Goal: Information Seeking & Learning: Learn about a topic

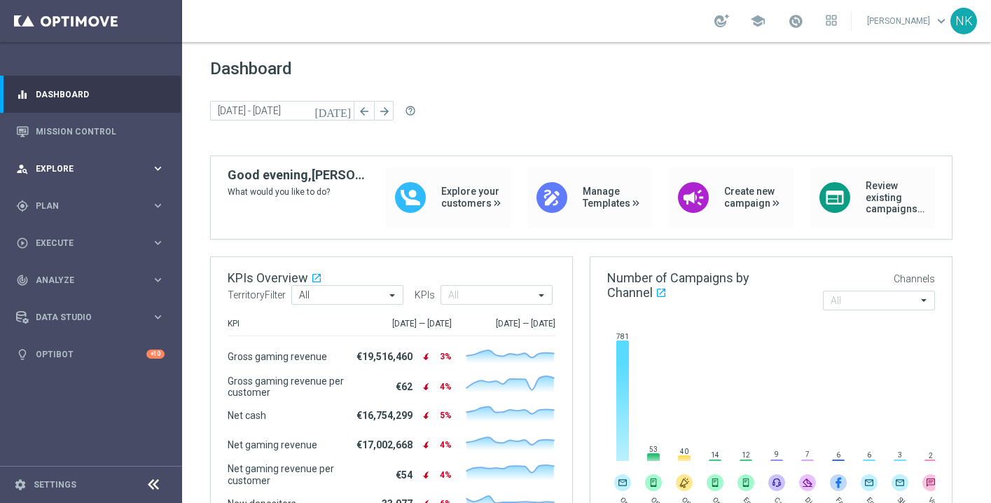
click at [99, 166] on span "Explore" at bounding box center [94, 169] width 116 height 8
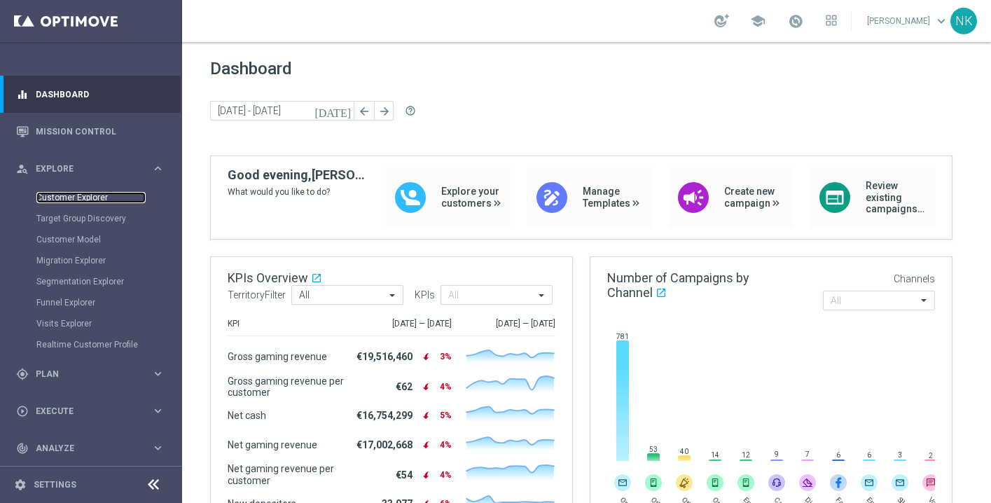
click at [88, 198] on link "Customer Explorer" at bounding box center [90, 197] width 109 height 11
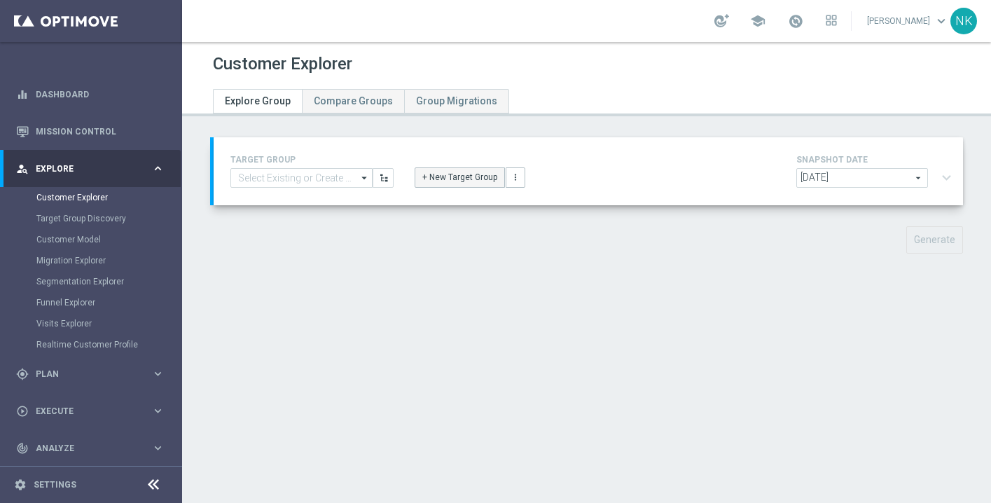
click at [467, 182] on button "+ New Target Group" at bounding box center [460, 177] width 90 height 20
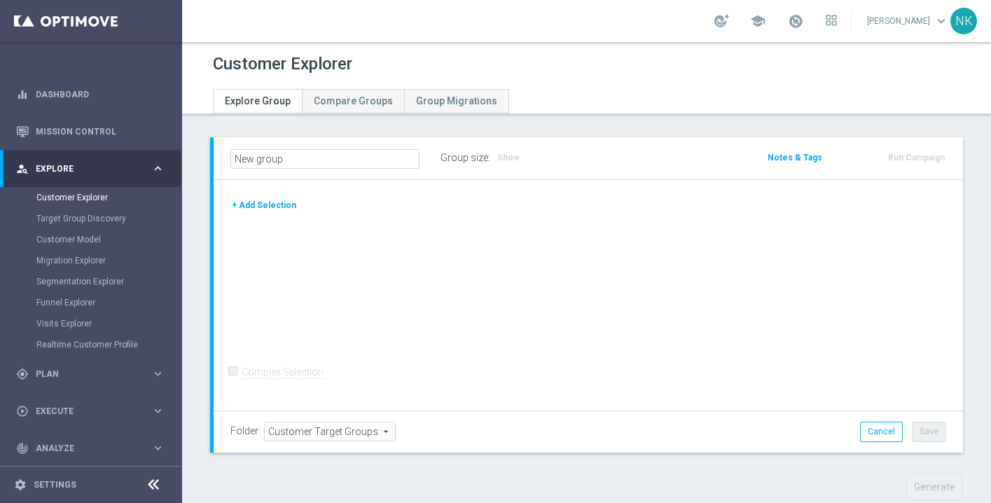
scroll to position [33, 0]
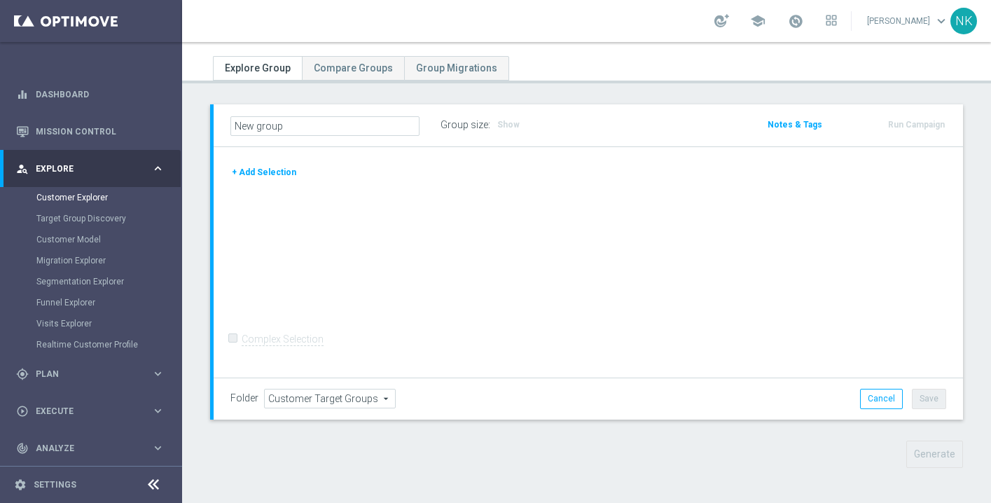
click at [283, 179] on button "+ Add Selection" at bounding box center [264, 172] width 67 height 15
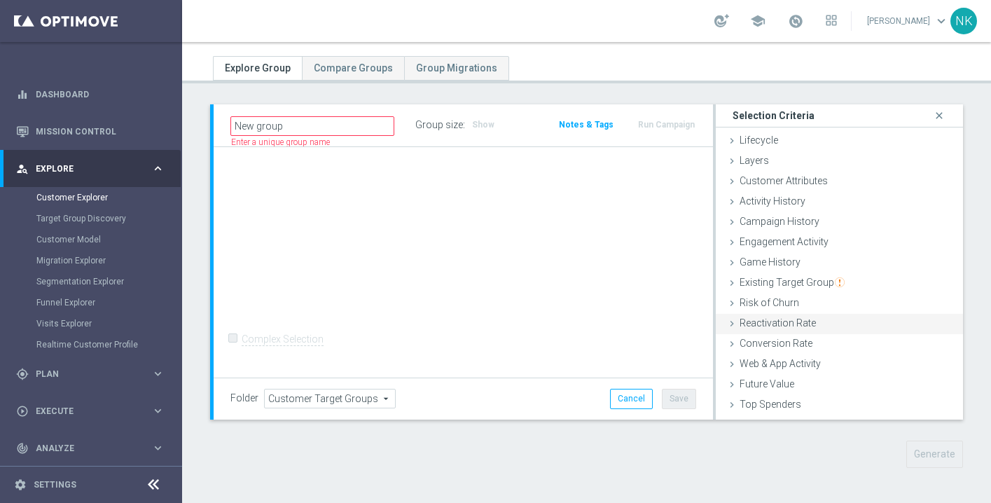
scroll to position [57, 0]
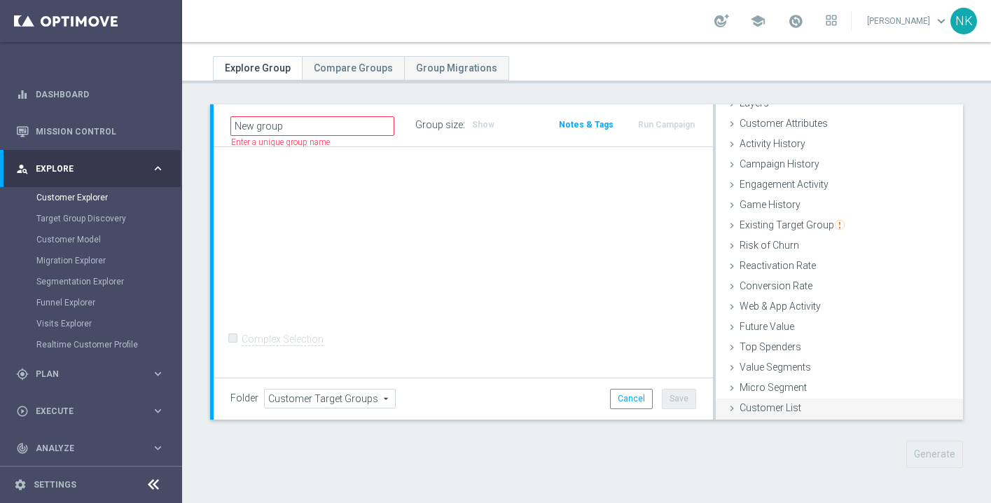
click at [774, 406] on span "Customer List" at bounding box center [771, 407] width 62 height 11
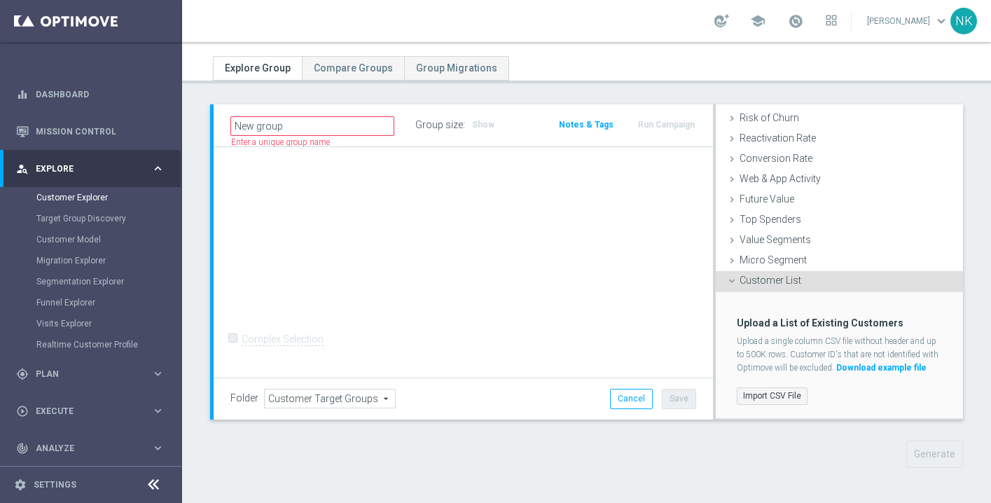
click at [773, 397] on label "Import CSV File" at bounding box center [772, 396] width 71 height 18
click at [0, 0] on input "Import CSV File" at bounding box center [0, 0] width 0 height 0
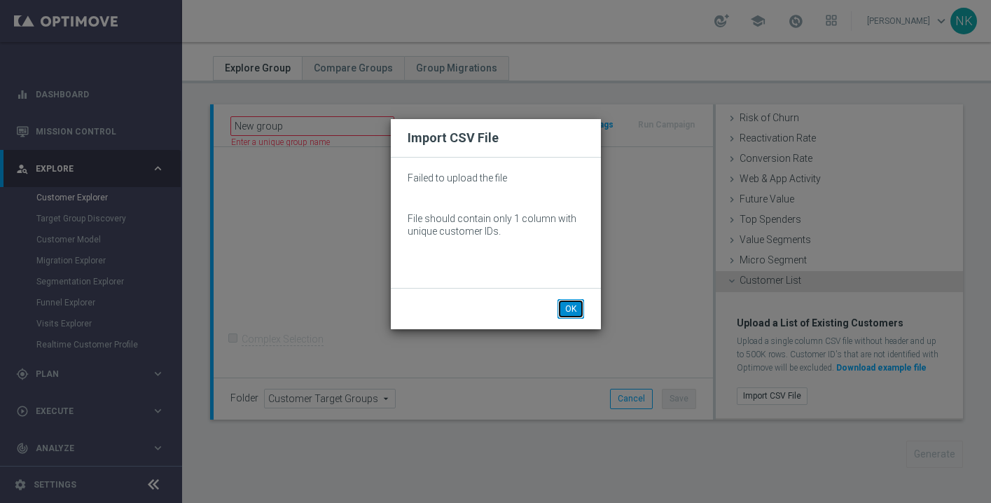
click at [568, 305] on button "OK" at bounding box center [571, 309] width 27 height 20
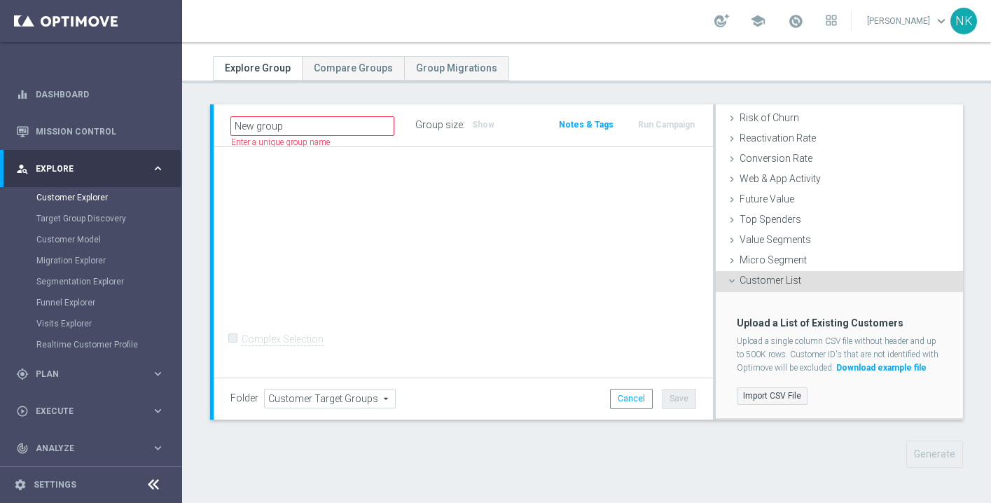
click at [757, 400] on label "Import CSV File" at bounding box center [772, 396] width 71 height 18
click at [0, 0] on input "Import CSV File" at bounding box center [0, 0] width 0 height 0
click at [782, 397] on label "Import CSV File" at bounding box center [772, 396] width 71 height 18
click at [0, 0] on input "Import CSV File" at bounding box center [0, 0] width 0 height 0
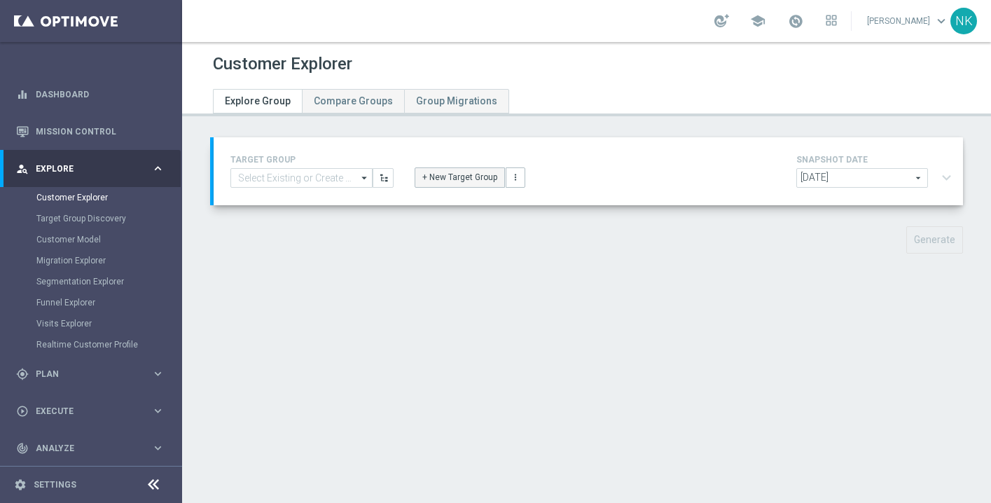
click at [454, 183] on button "+ New Target Group" at bounding box center [460, 177] width 90 height 20
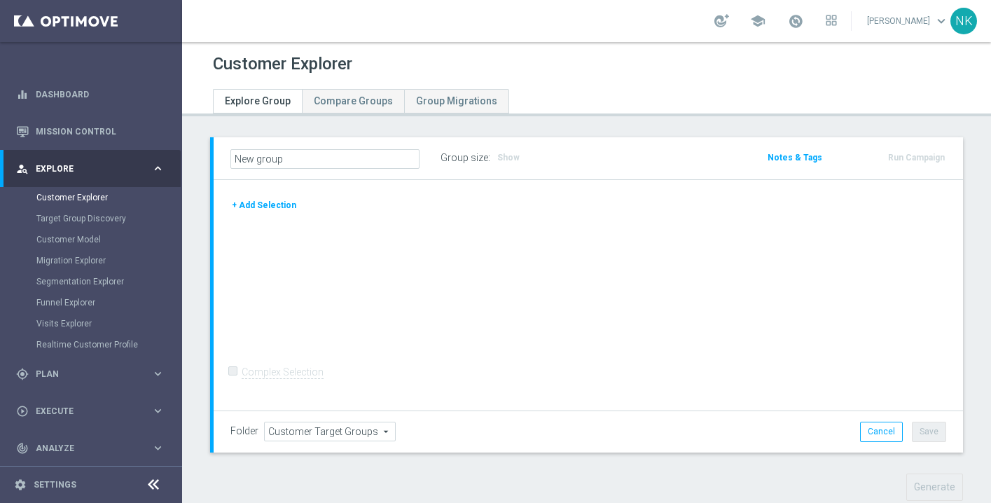
click at [256, 202] on button "+ Add Selection" at bounding box center [264, 205] width 67 height 15
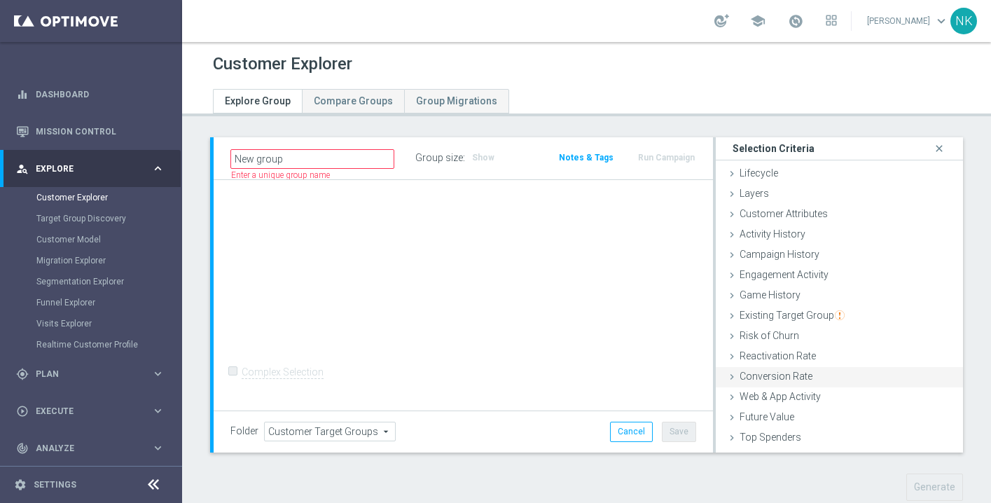
scroll to position [57, 0]
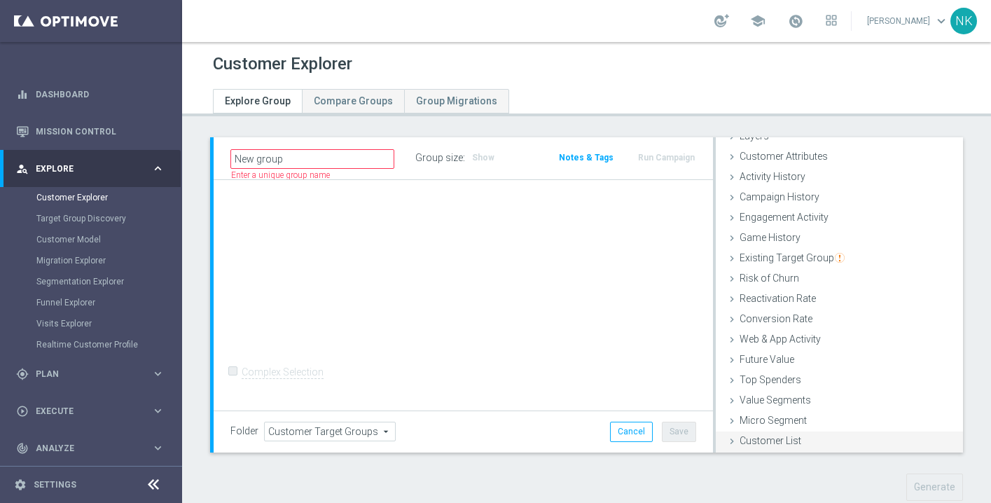
click at [774, 441] on span "Customer List" at bounding box center [771, 440] width 62 height 11
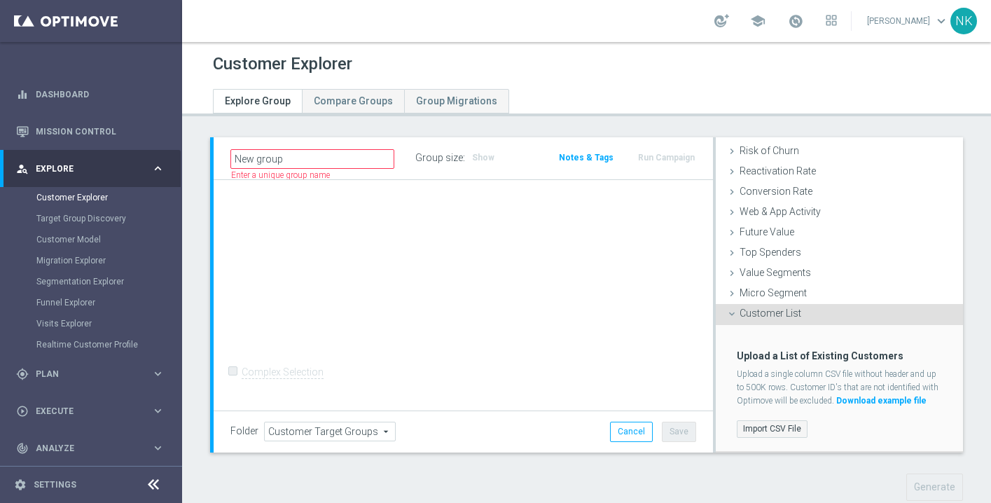
click at [772, 432] on label "Import CSV File" at bounding box center [772, 429] width 71 height 18
click at [0, 0] on input "Import CSV File" at bounding box center [0, 0] width 0 height 0
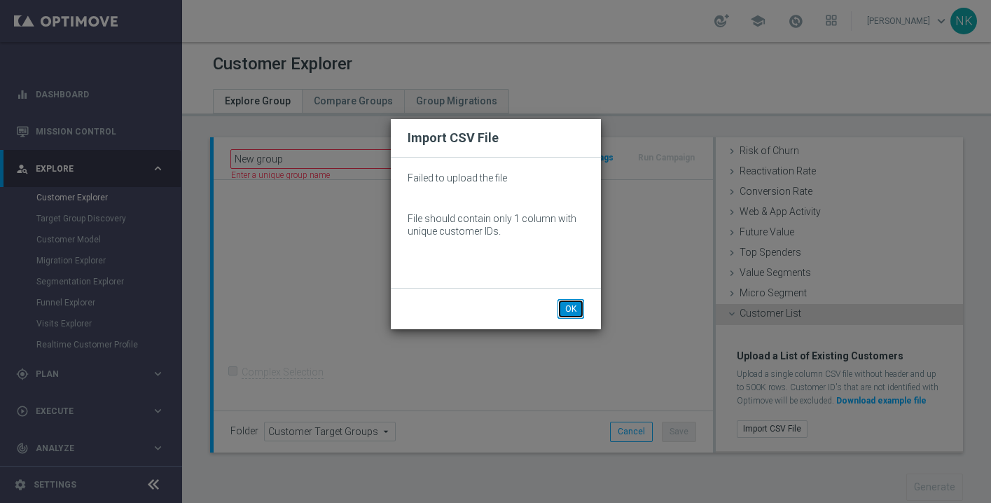
click at [572, 303] on button "OK" at bounding box center [571, 309] width 27 height 20
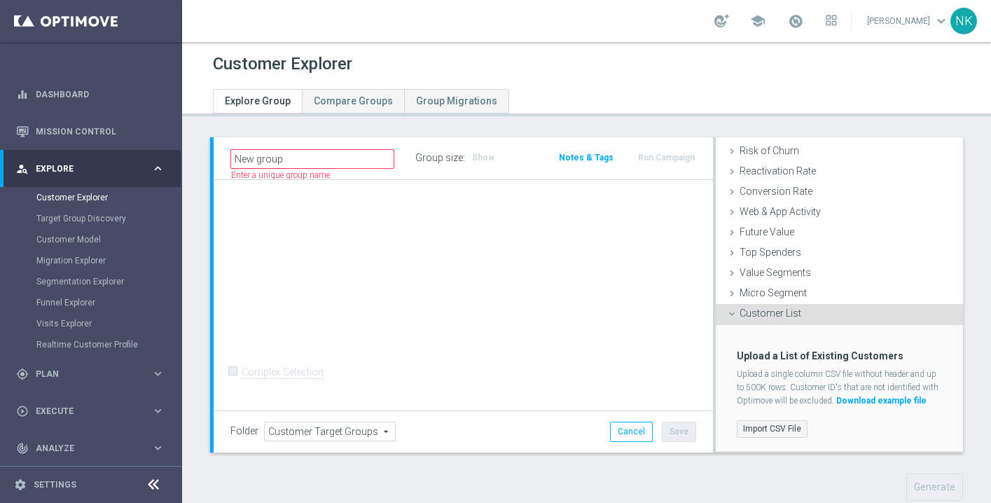
click at [771, 425] on label "Import CSV File" at bounding box center [772, 429] width 71 height 18
click at [0, 0] on input "Import CSV File" at bounding box center [0, 0] width 0 height 0
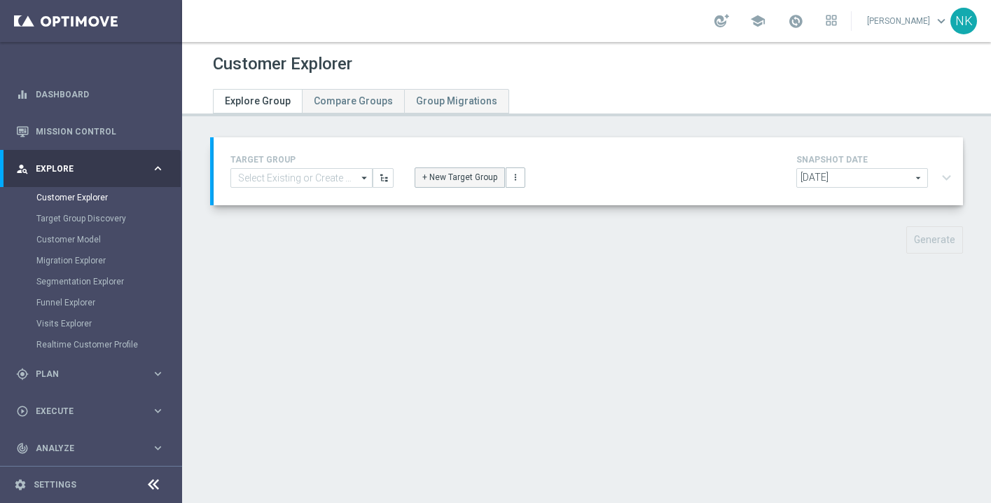
click at [464, 176] on button "+ New Target Group" at bounding box center [460, 177] width 90 height 20
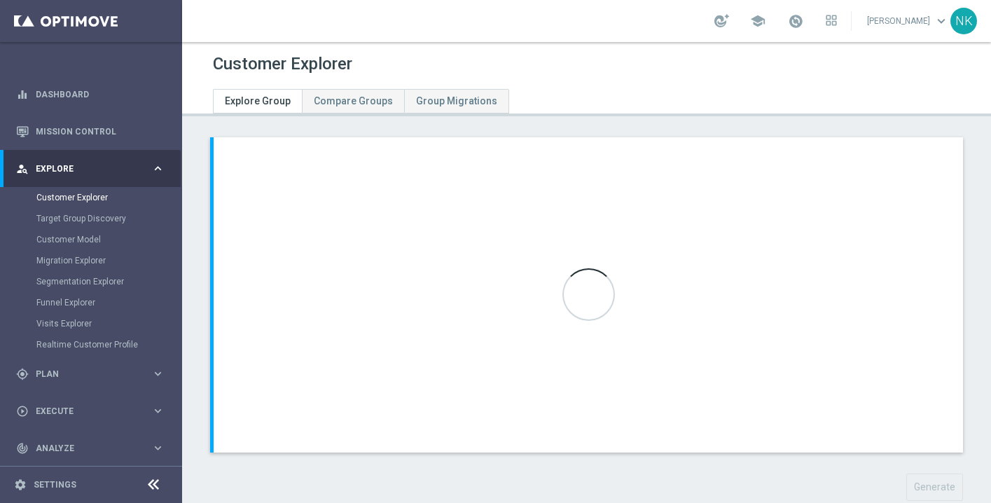
scroll to position [33, 0]
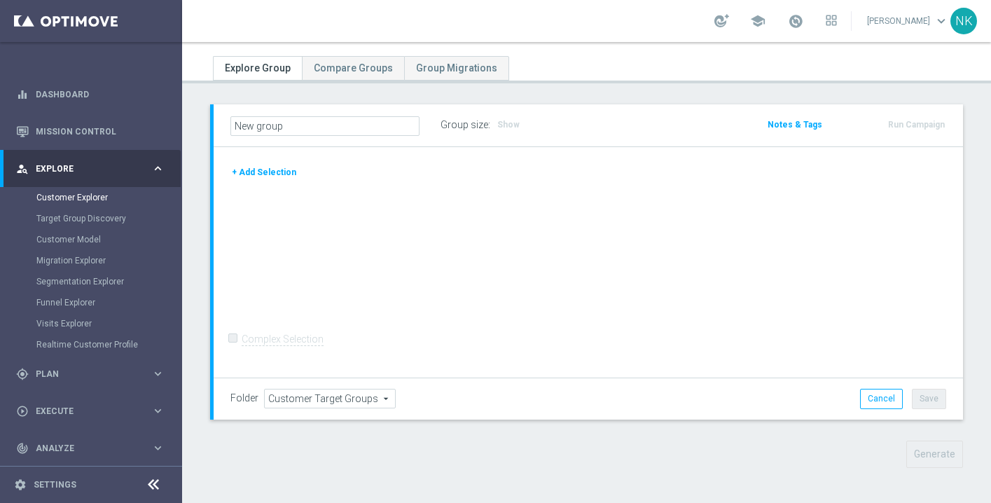
click at [260, 168] on button "+ Add Selection" at bounding box center [264, 172] width 67 height 15
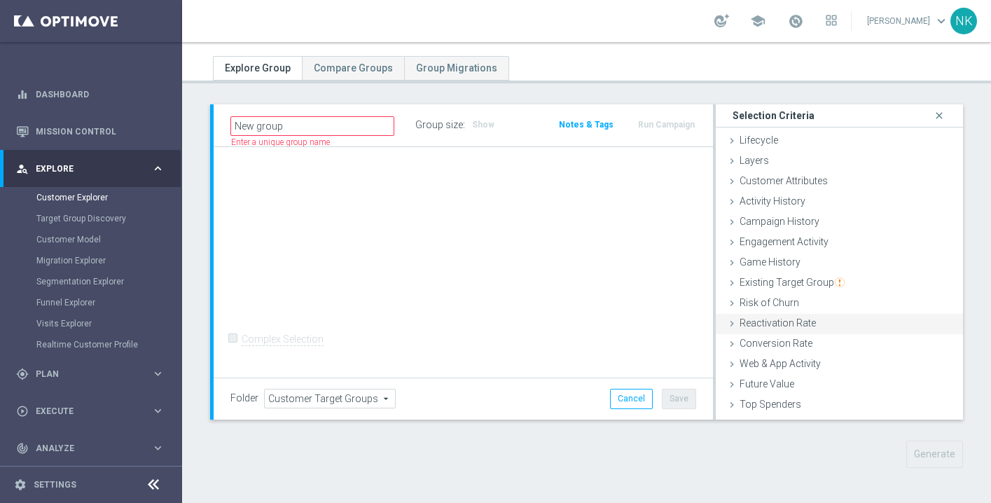
scroll to position [57, 0]
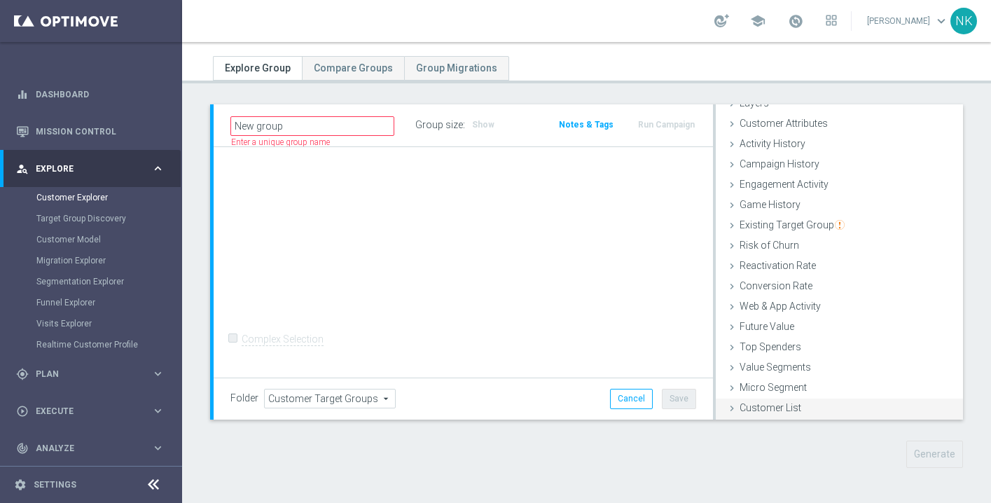
click at [764, 405] on span "Customer List" at bounding box center [771, 407] width 62 height 11
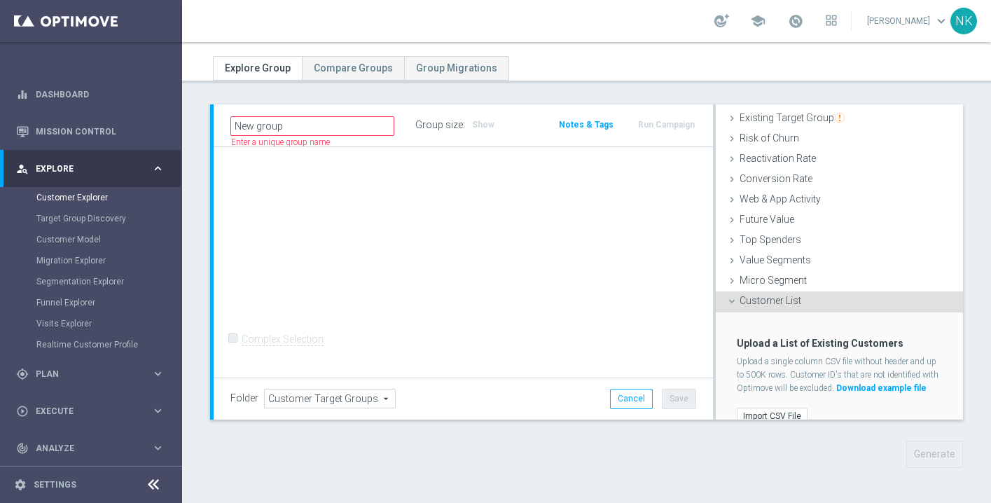
scroll to position [198, 0]
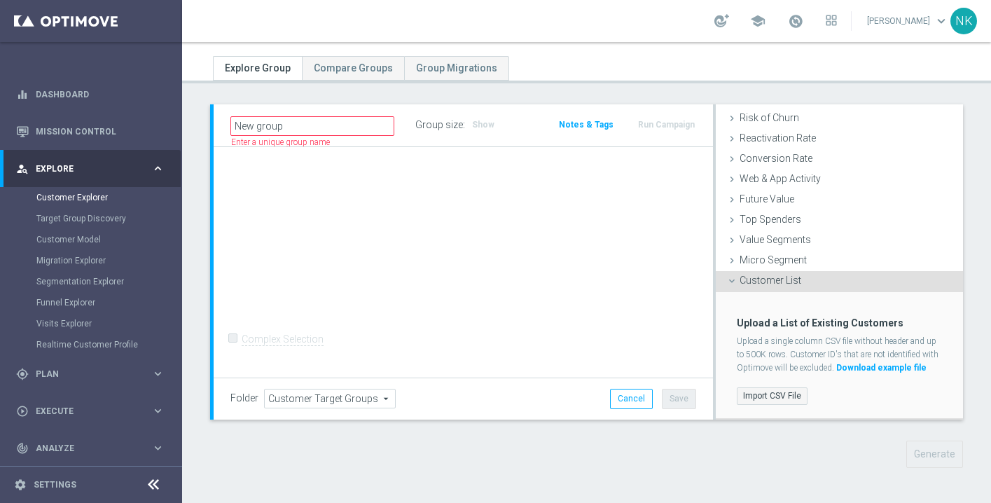
click at [774, 398] on label "Import CSV File" at bounding box center [772, 396] width 71 height 18
click at [0, 0] on input "Import CSV File" at bounding box center [0, 0] width 0 height 0
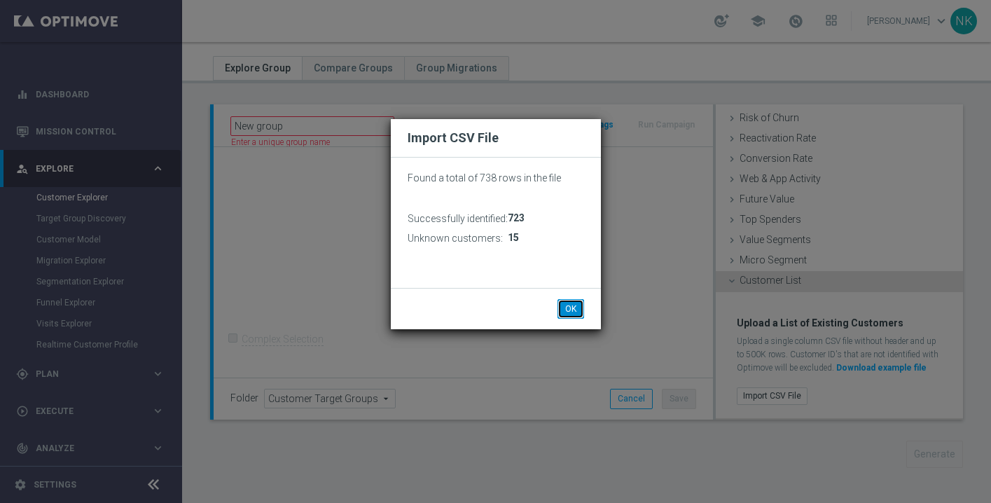
click at [575, 310] on button "OK" at bounding box center [571, 309] width 27 height 20
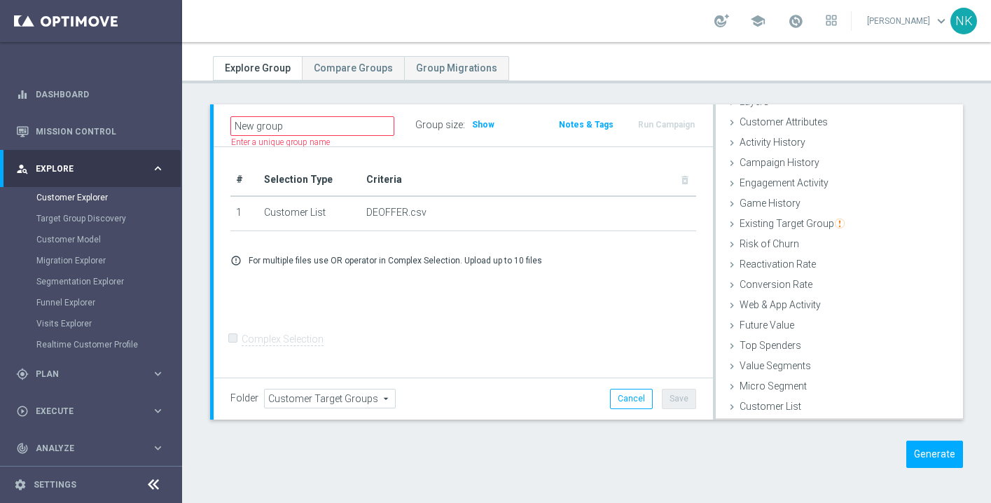
scroll to position [57, 0]
click at [916, 456] on button "Generate" at bounding box center [935, 454] width 57 height 27
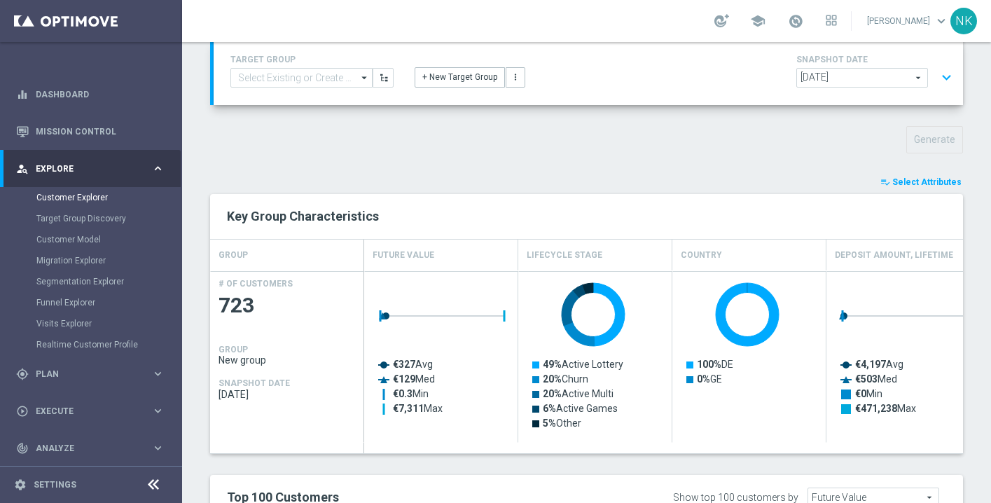
scroll to position [88, 0]
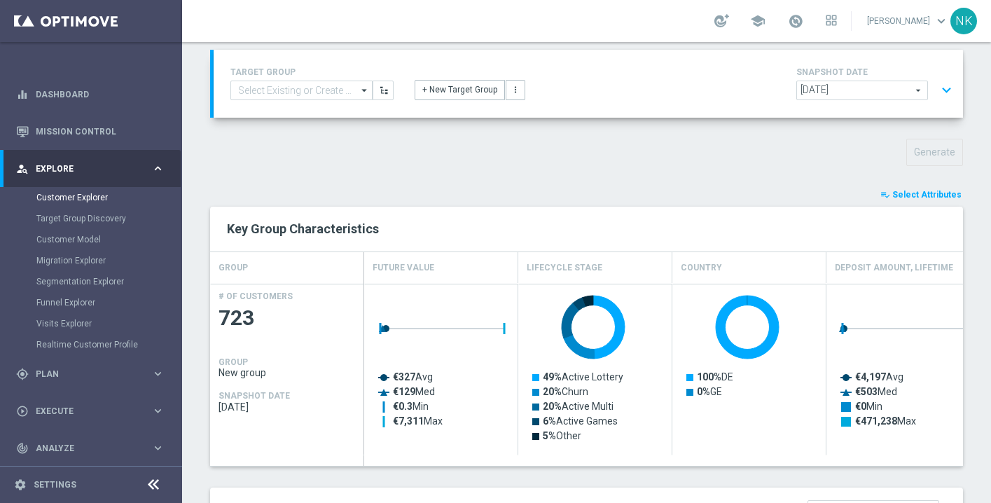
click at [915, 194] on span "Select Attributes" at bounding box center [927, 195] width 69 height 10
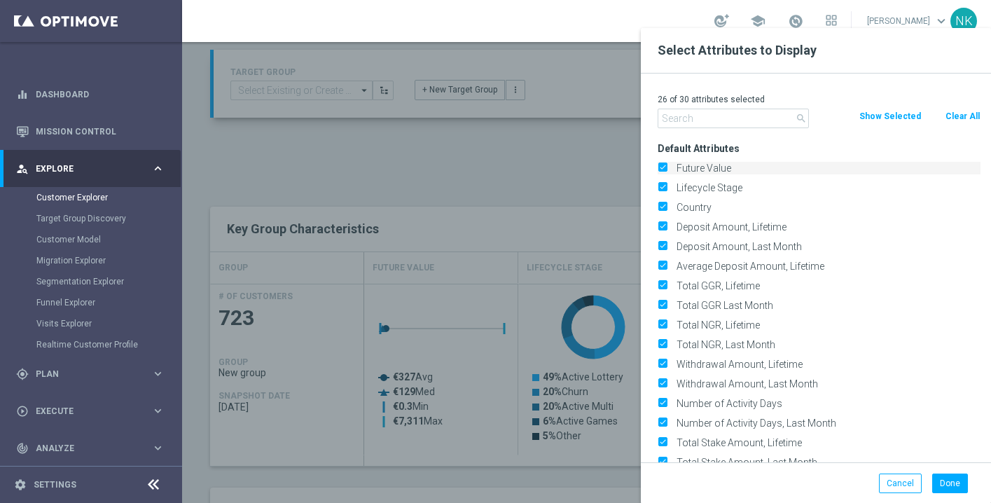
click at [663, 167] on input "Future Value" at bounding box center [662, 169] width 9 height 9
checkbox input "false"
click at [664, 193] on div "Lifecycle Stage" at bounding box center [819, 187] width 323 height 13
click at [957, 118] on button "Clear All" at bounding box center [962, 116] width 37 height 15
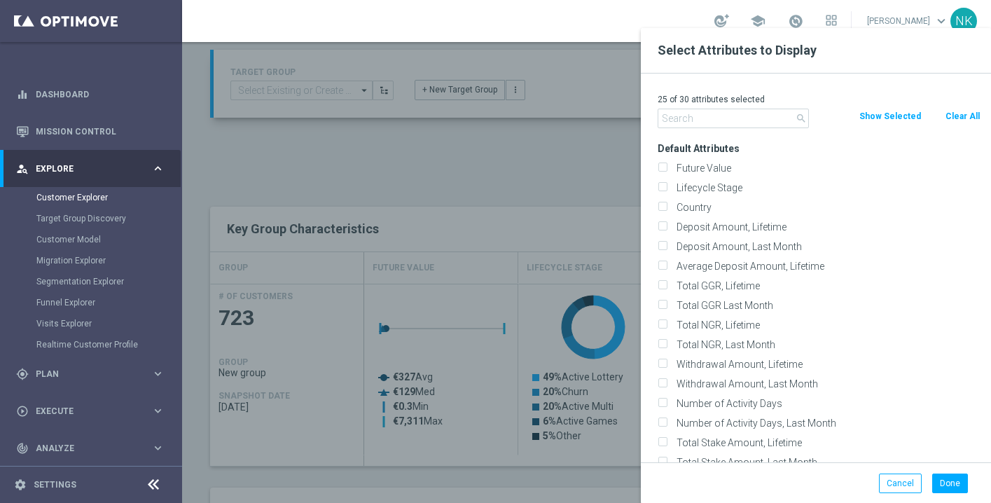
checkbox input "false"
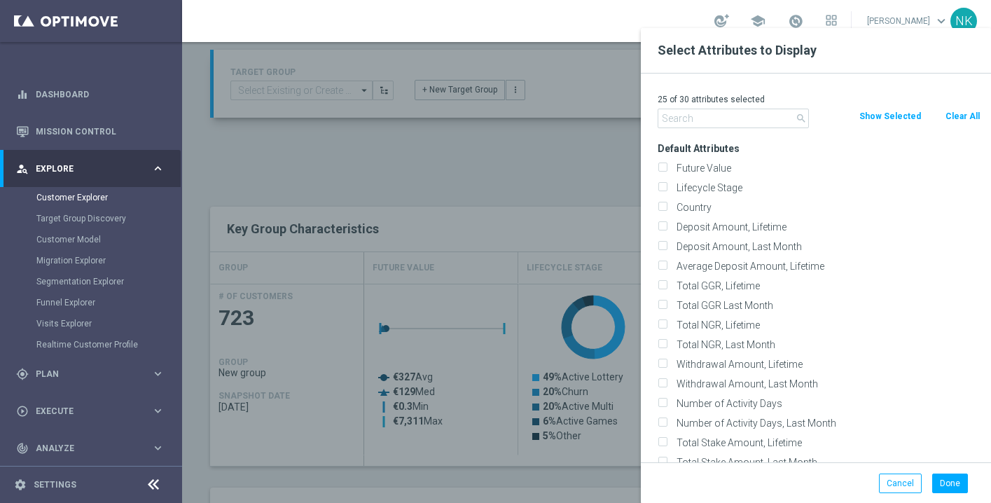
checkbox input "false"
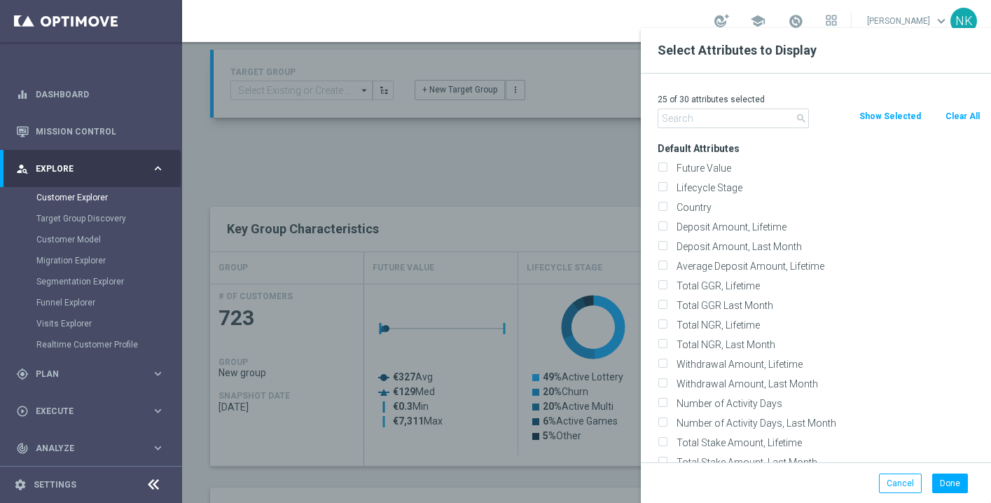
checkbox input "false"
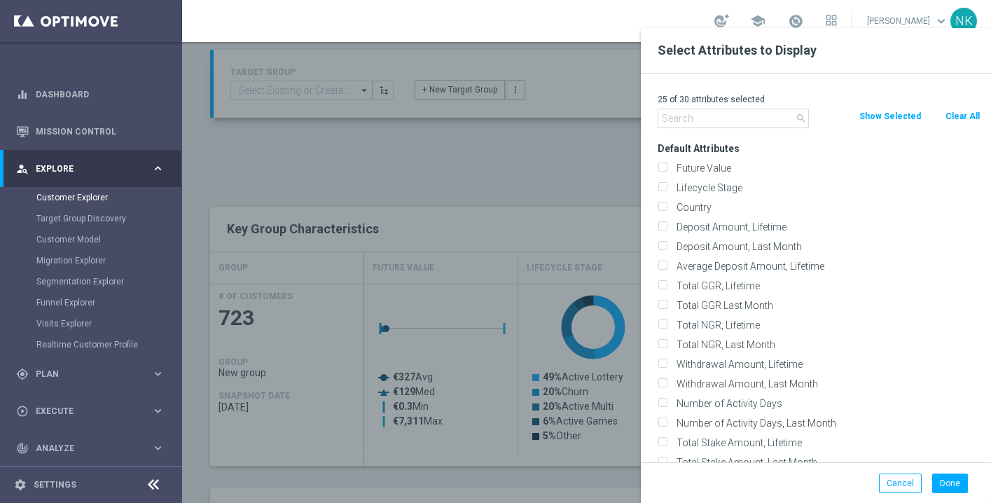
checkbox input "false"
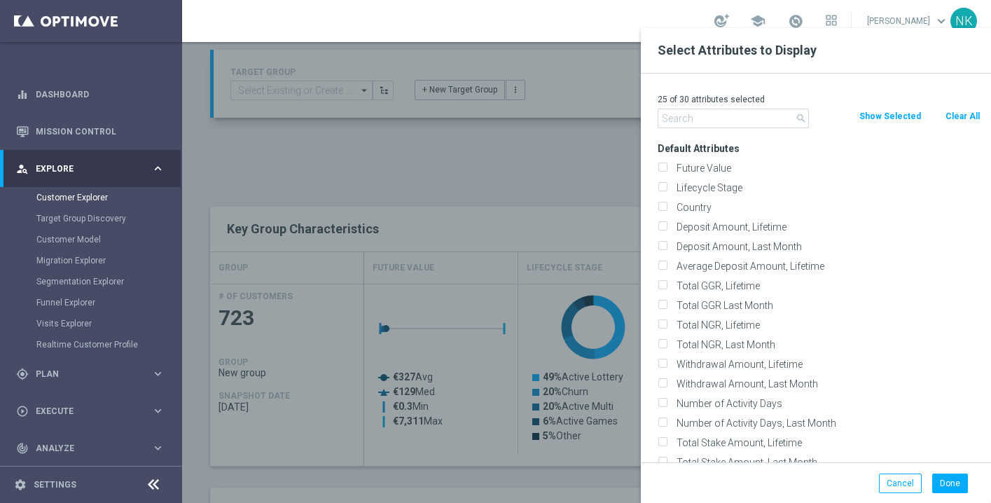
checkbox input "false"
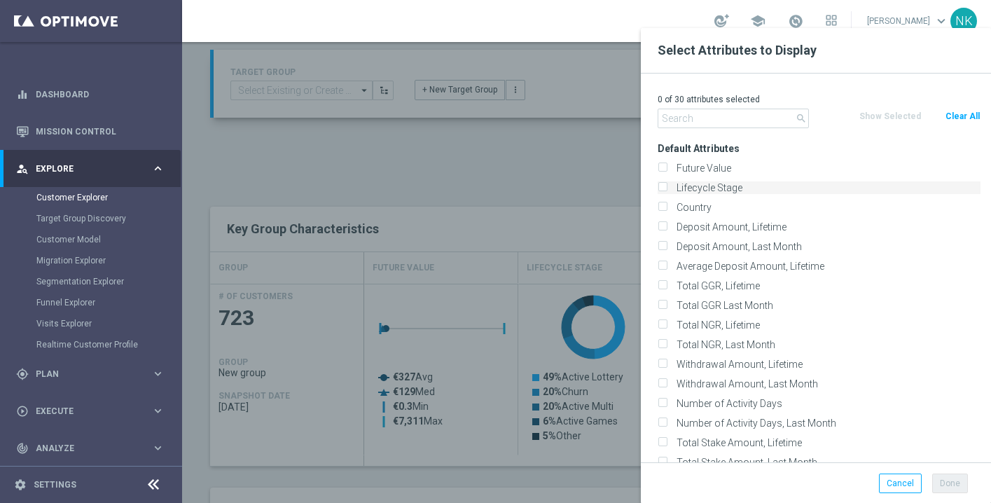
click at [664, 191] on input "Lifecycle Stage" at bounding box center [662, 189] width 9 height 9
checkbox input "true"
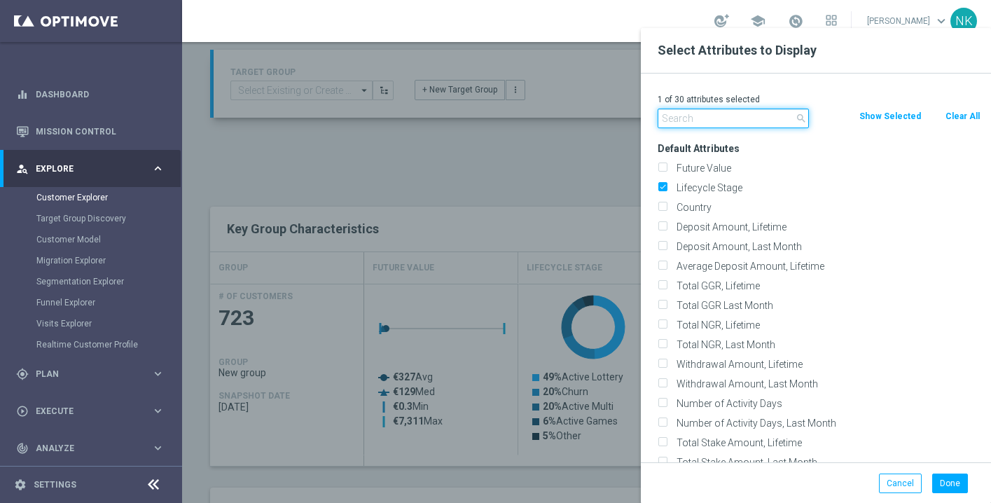
click at [703, 123] on input "text" at bounding box center [733, 119] width 151 height 20
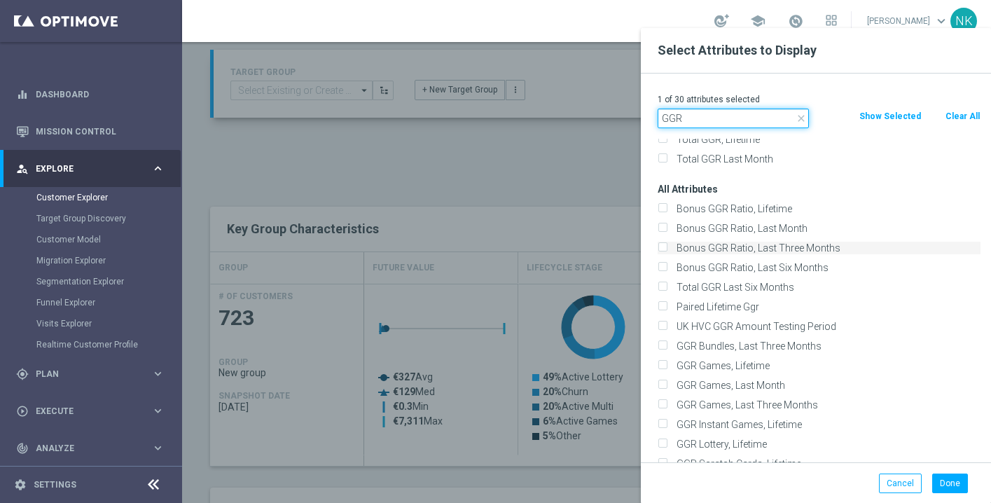
scroll to position [0, 0]
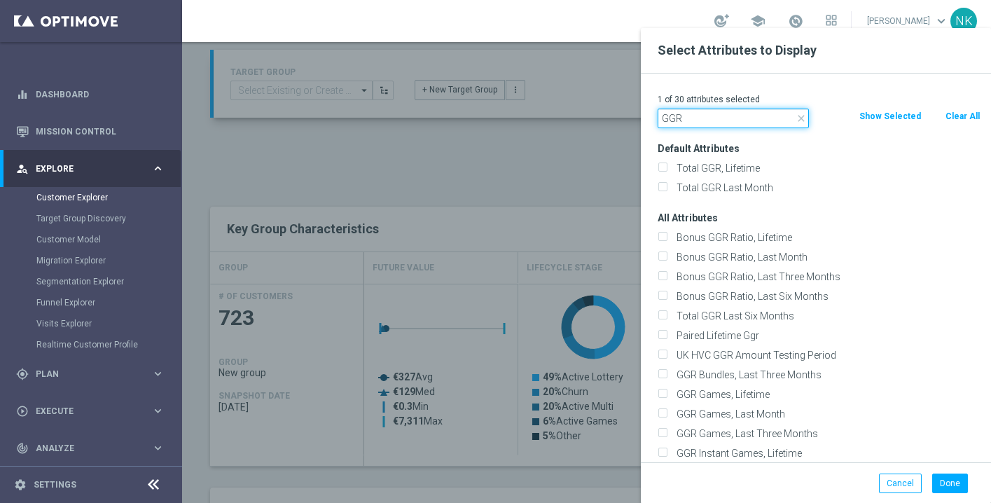
click at [713, 122] on input "GGR" at bounding box center [733, 119] width 151 height 20
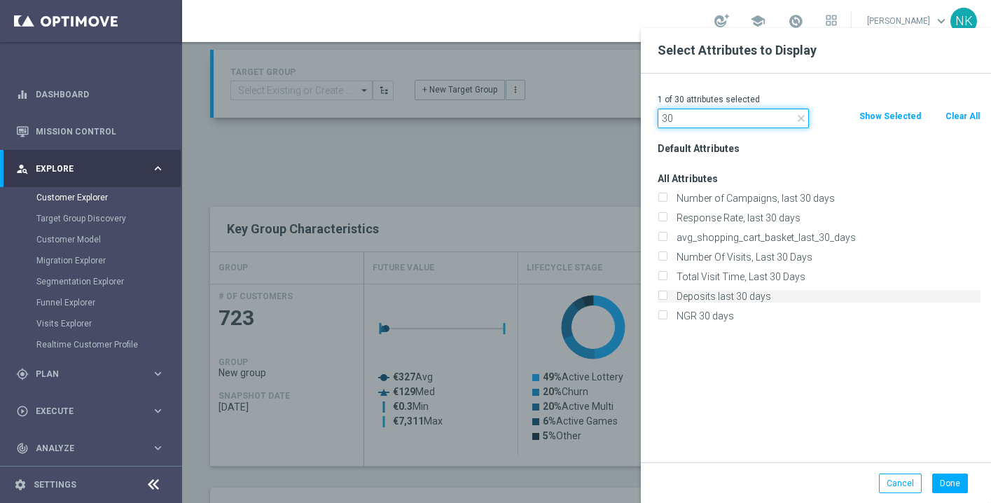
type input "30"
click at [715, 298] on label "Deposits last 30 days" at bounding box center [826, 296] width 309 height 13
click at [667, 298] on input "Deposits last 30 days" at bounding box center [662, 298] width 9 height 9
checkbox input "true"
click at [951, 481] on button "Done" at bounding box center [951, 484] width 36 height 20
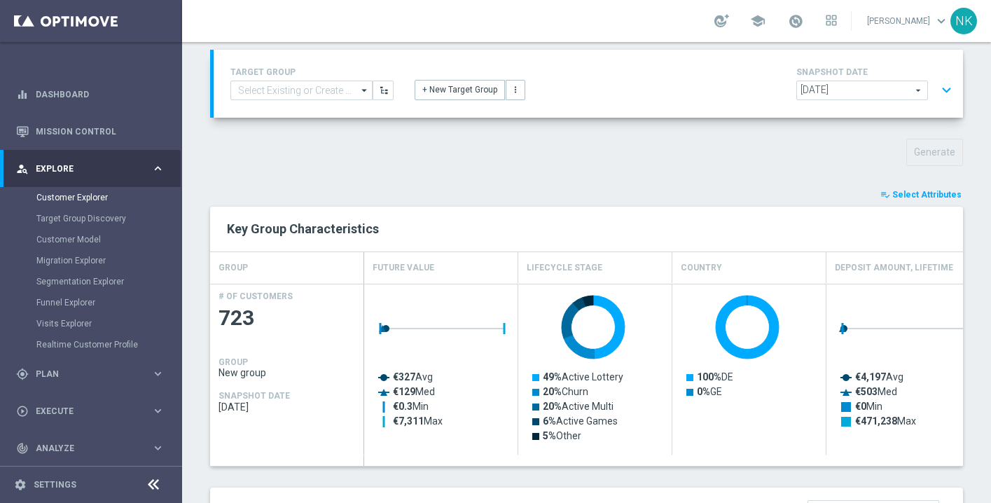
type input "Search"
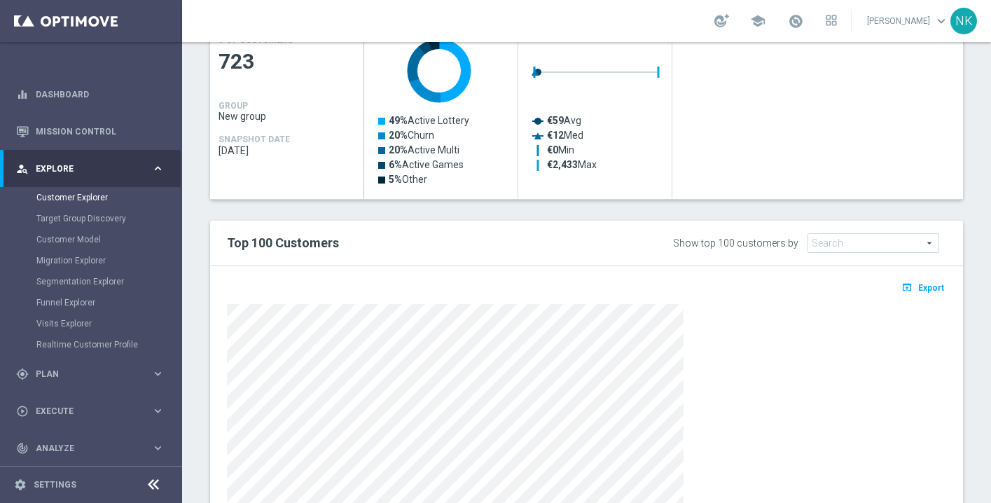
scroll to position [345, 0]
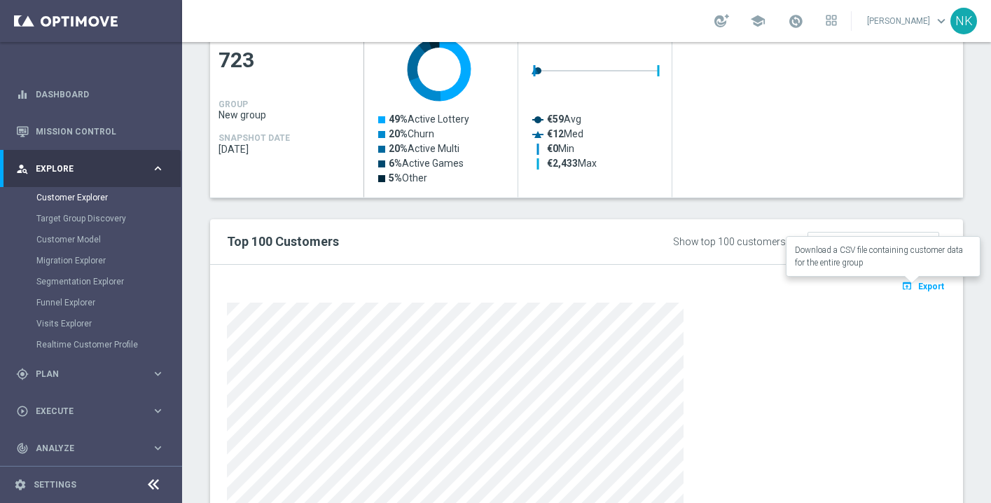
click at [919, 287] on span "Export" at bounding box center [932, 287] width 26 height 10
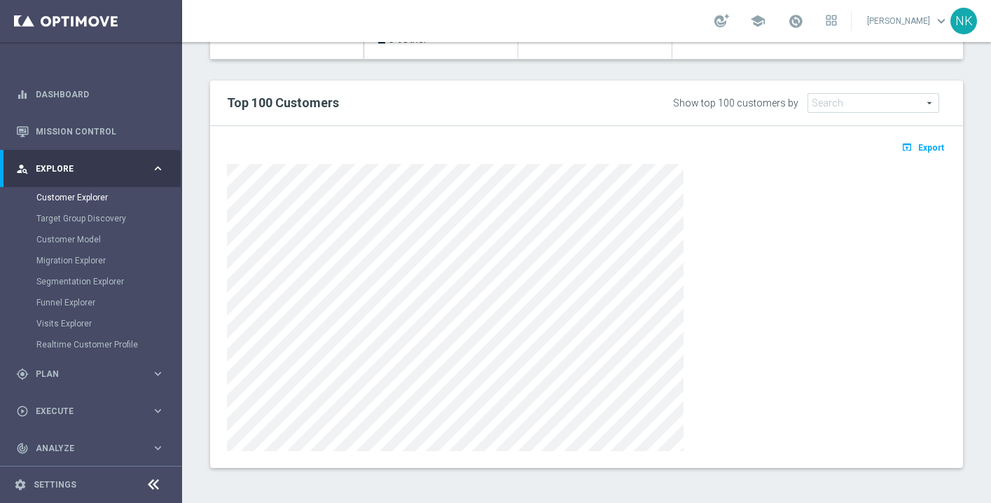
scroll to position [0, 0]
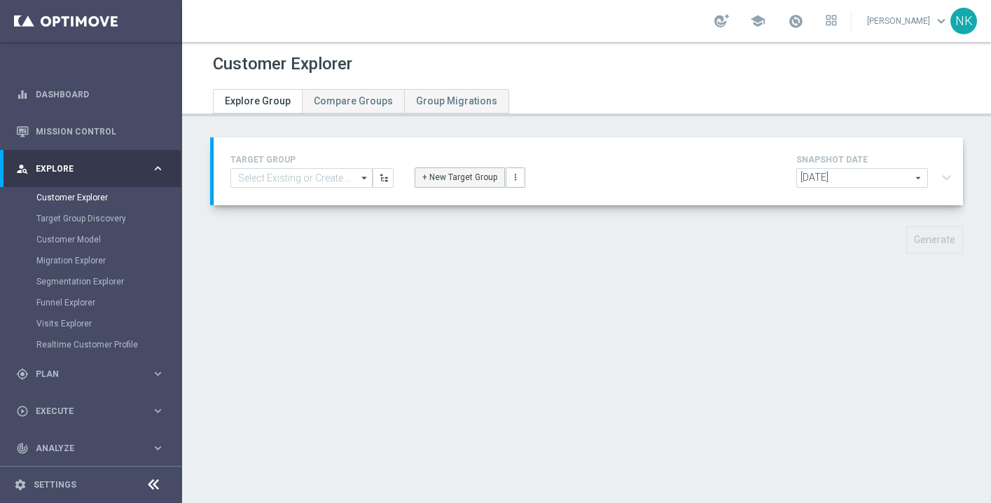
click at [476, 182] on button "+ New Target Group" at bounding box center [460, 177] width 90 height 20
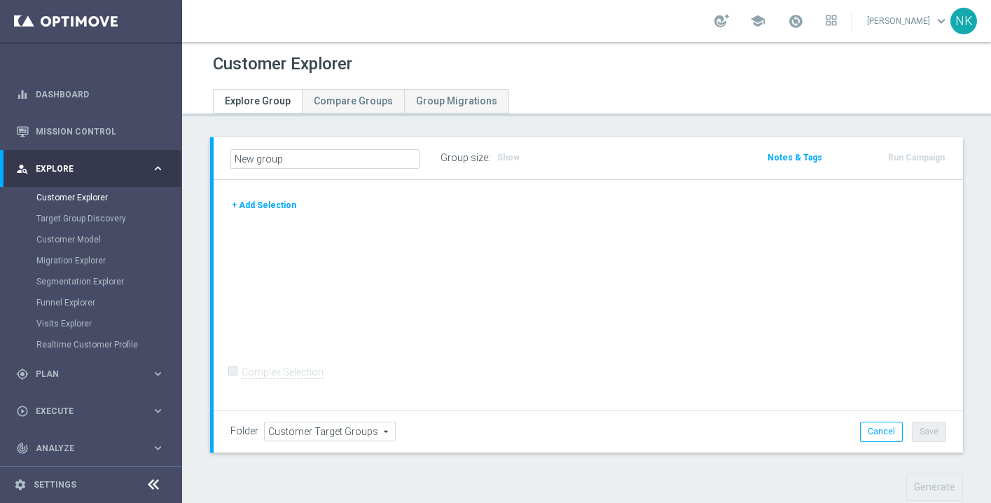
click at [251, 207] on button "+ Add Selection" at bounding box center [264, 205] width 67 height 15
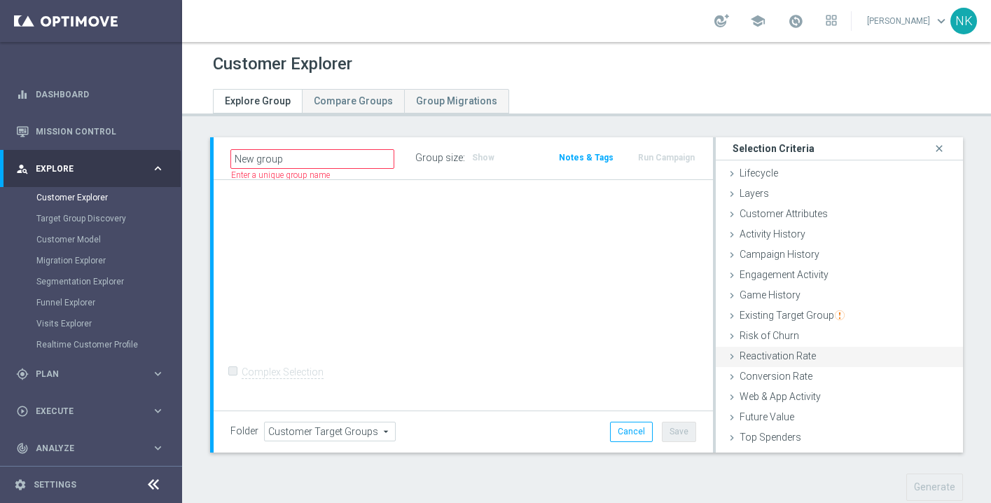
scroll to position [57, 0]
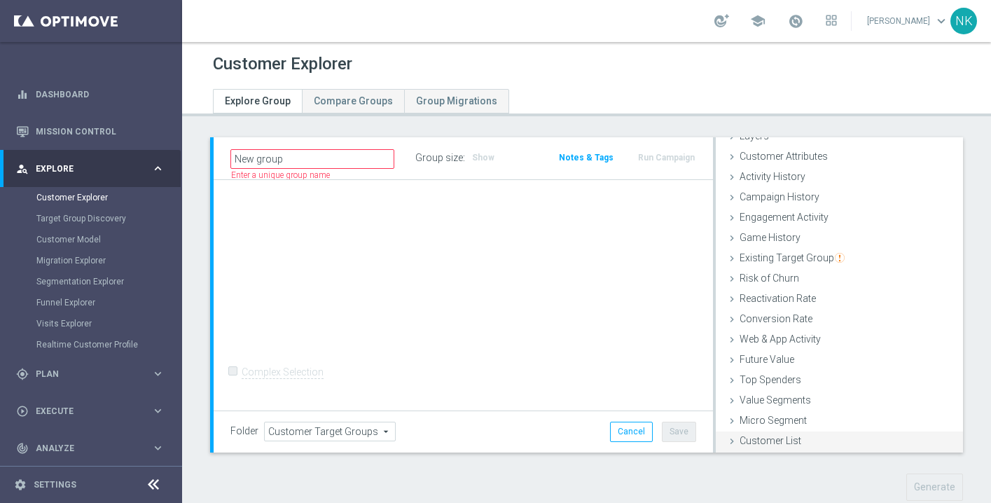
click at [763, 441] on span "Customer List" at bounding box center [771, 440] width 62 height 11
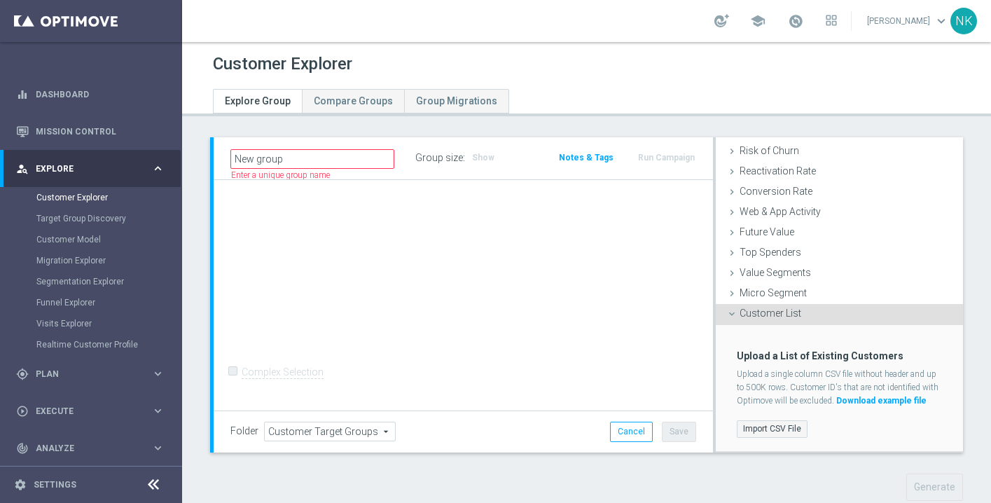
click at [771, 433] on label "Import CSV File" at bounding box center [772, 429] width 71 height 18
click at [0, 0] on input "Import CSV File" at bounding box center [0, 0] width 0 height 0
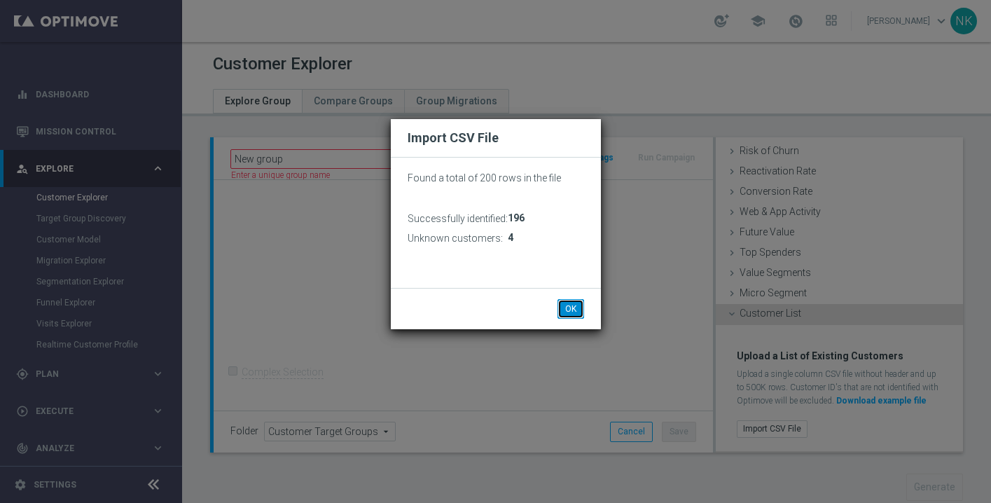
click at [568, 315] on button "OK" at bounding box center [571, 309] width 27 height 20
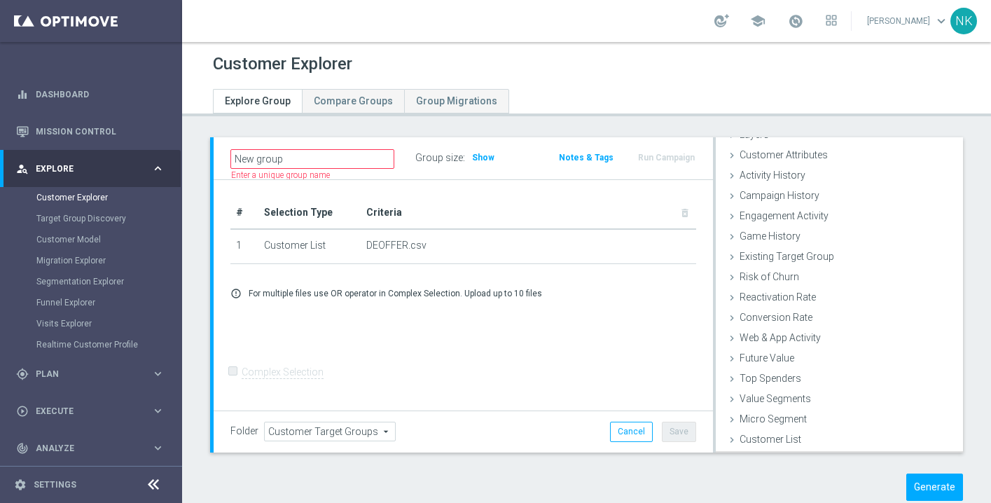
scroll to position [57, 0]
click at [907, 479] on button "Generate" at bounding box center [935, 487] width 57 height 27
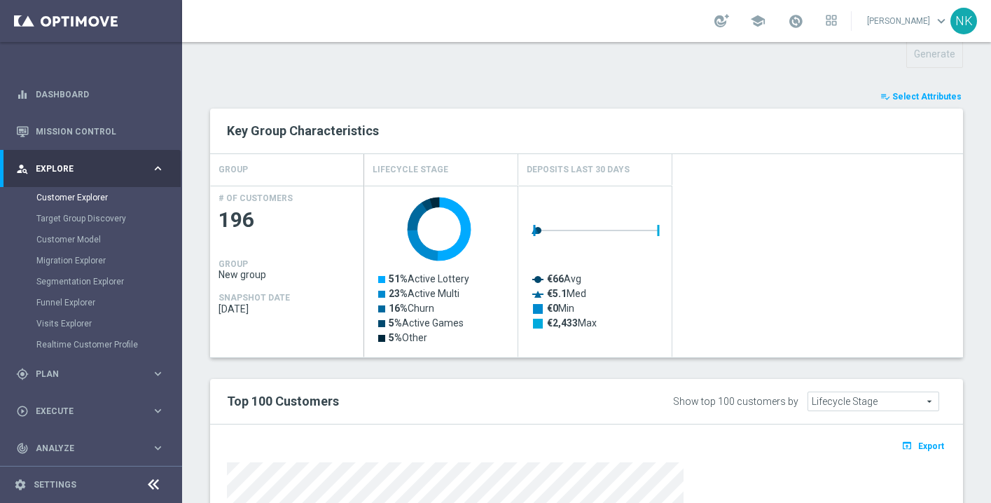
scroll to position [175, 0]
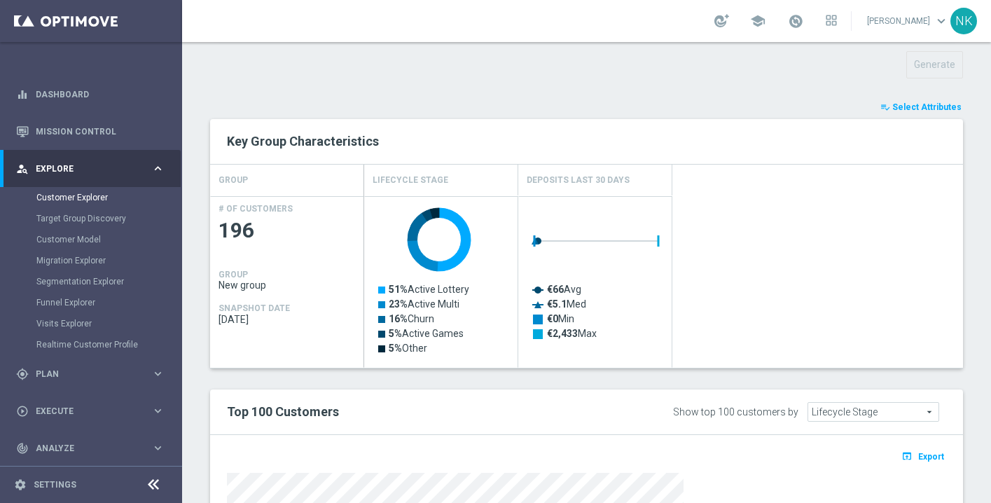
click at [907, 108] on span "Select Attributes" at bounding box center [927, 107] width 69 height 10
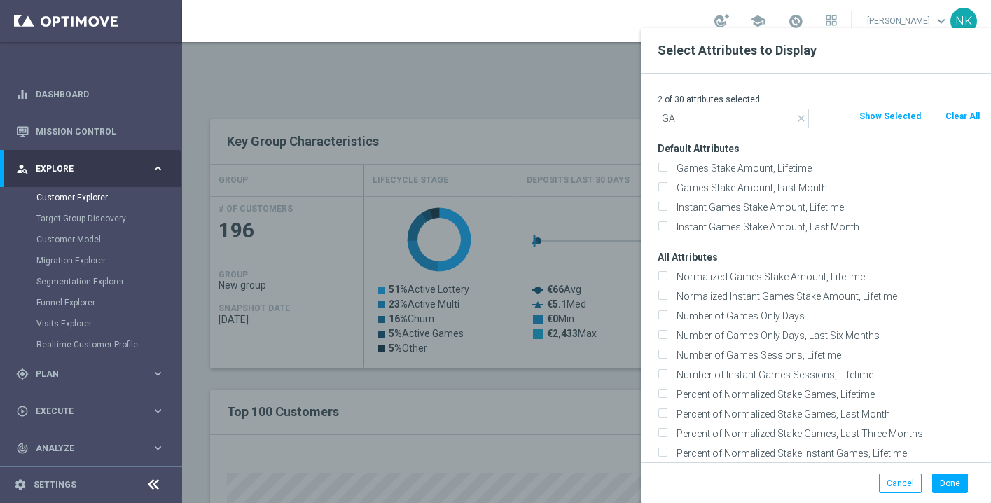
type input "G"
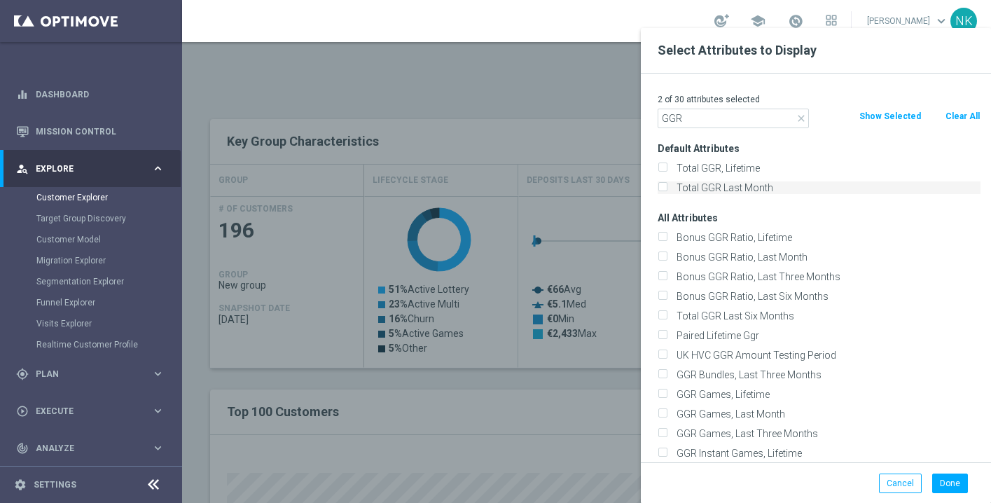
type input "GGR"
click at [721, 188] on label "Total GGR Last Month" at bounding box center [826, 187] width 309 height 13
click at [667, 188] on input "Total GGR Last Month" at bounding box center [662, 189] width 9 height 9
checkbox input "true"
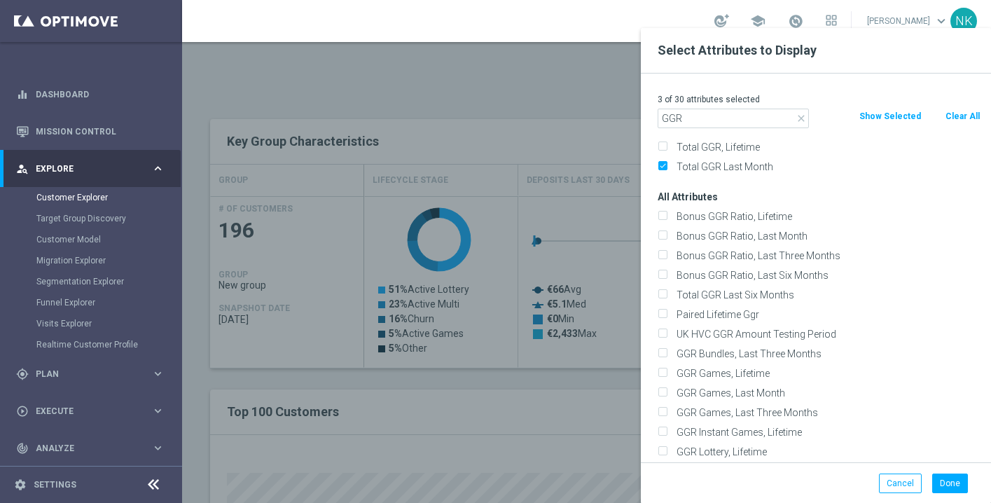
scroll to position [0, 0]
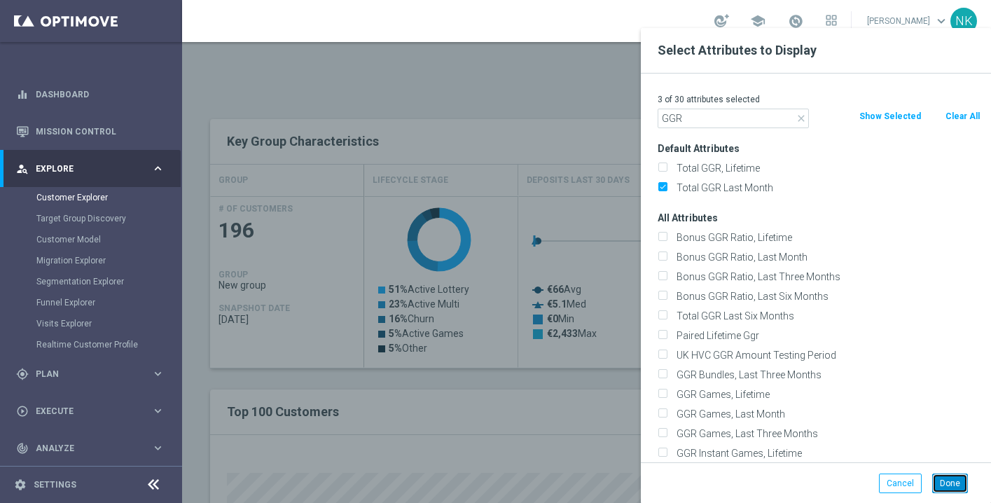
click at [962, 486] on button "Done" at bounding box center [951, 484] width 36 height 20
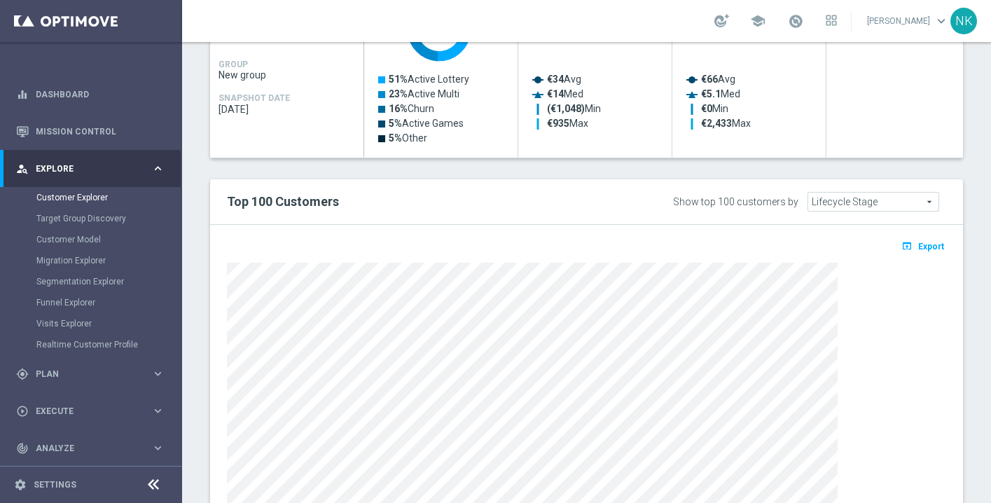
scroll to position [387, 0]
click at [923, 248] on span "Export" at bounding box center [932, 245] width 26 height 10
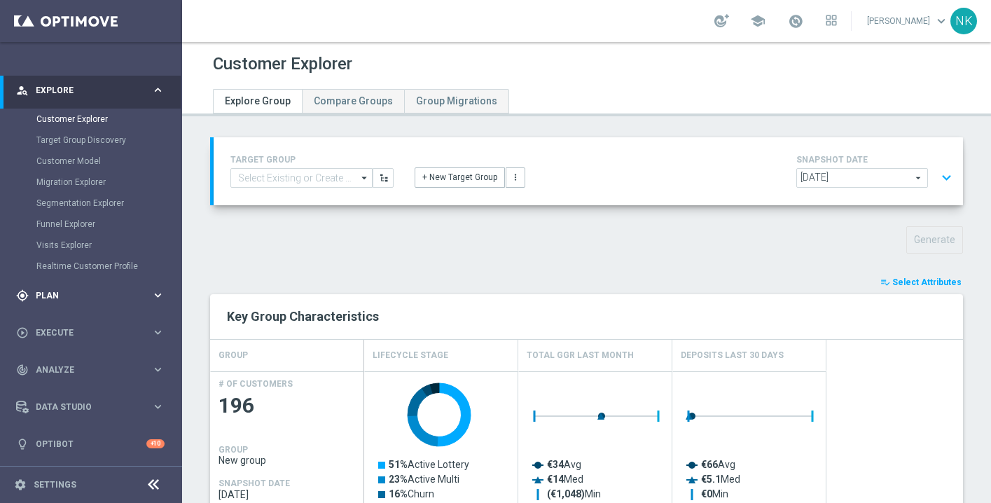
click at [93, 303] on div "gps_fixed Plan keyboard_arrow_right" at bounding box center [90, 295] width 181 height 37
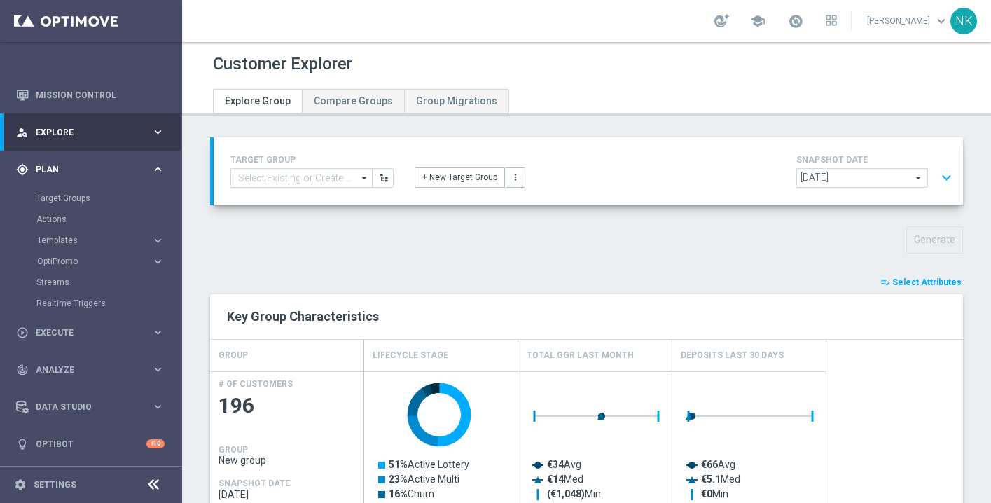
scroll to position [36, 0]
click at [82, 327] on div "play_circle_outline Execute" at bounding box center [83, 333] width 135 height 13
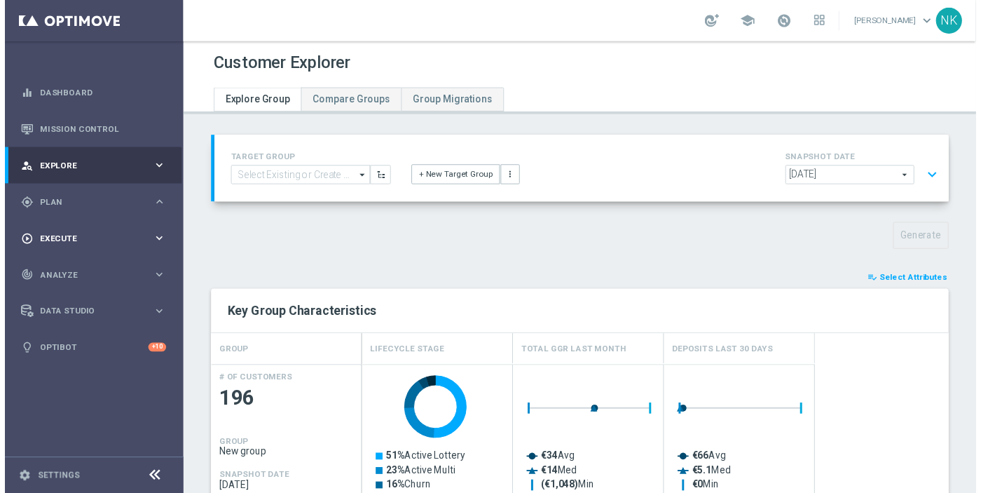
scroll to position [0, 0]
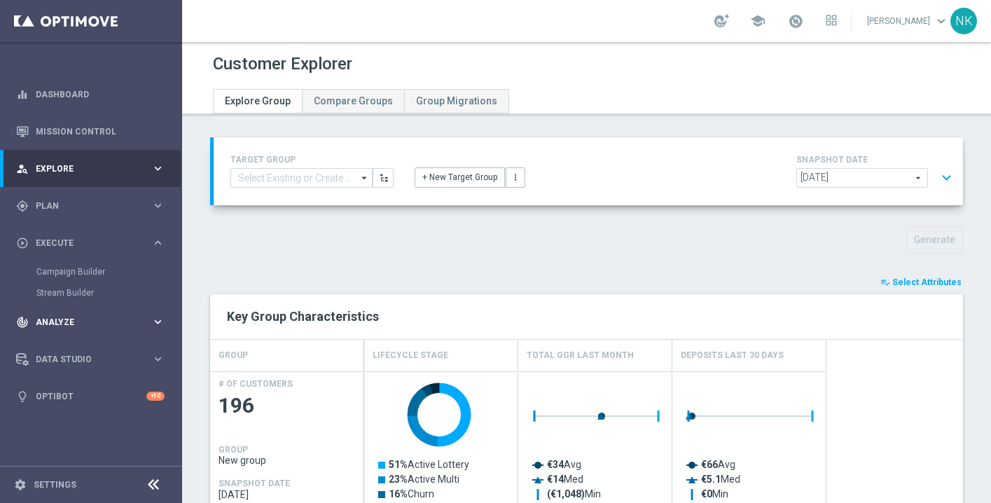
click at [84, 319] on span "Analyze" at bounding box center [94, 322] width 116 height 8
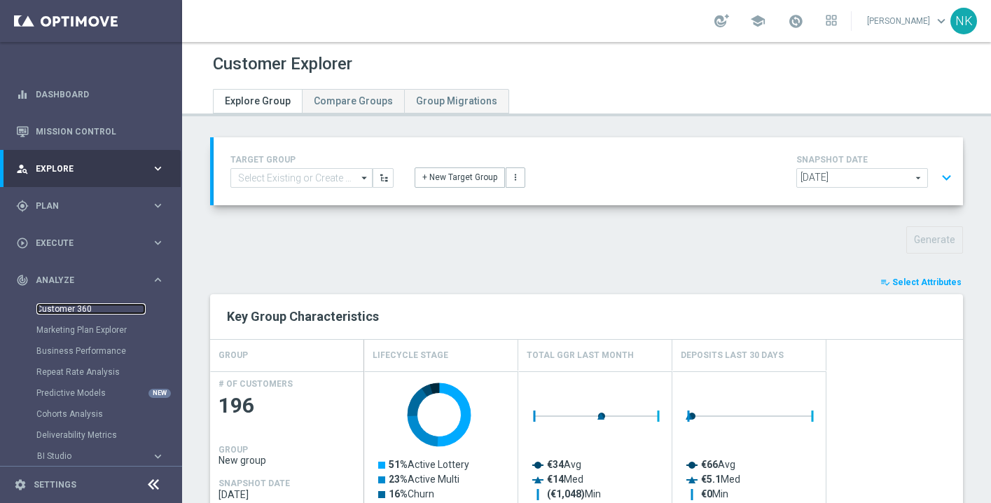
click at [78, 307] on link "Customer 360" at bounding box center [90, 308] width 109 height 11
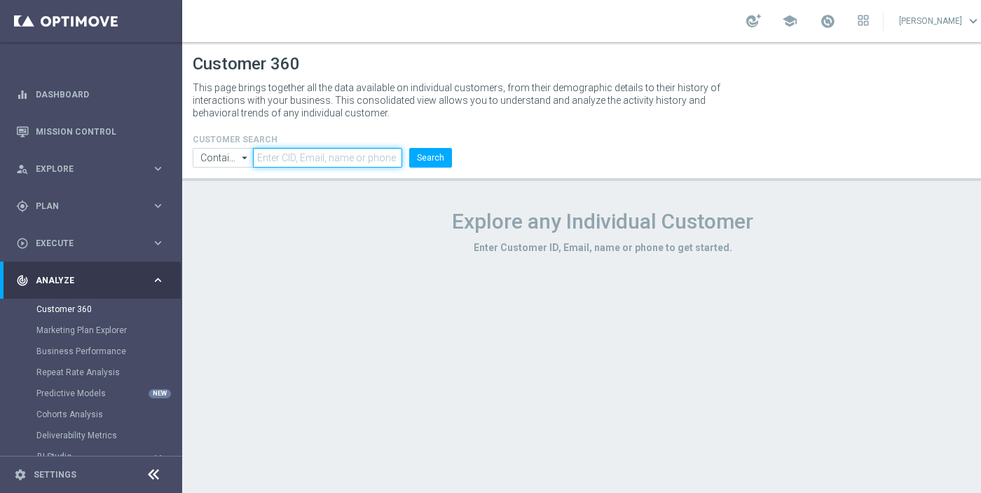
click at [350, 153] on input "text" at bounding box center [327, 158] width 149 height 20
paste input "15630416"
type input "15630416"
click at [425, 157] on button "Search" at bounding box center [430, 158] width 43 height 20
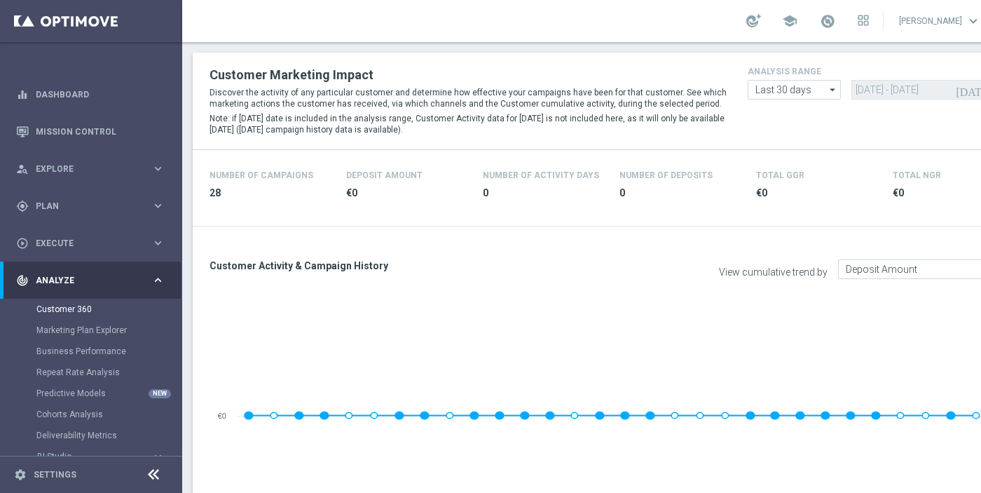
scroll to position [343, 0]
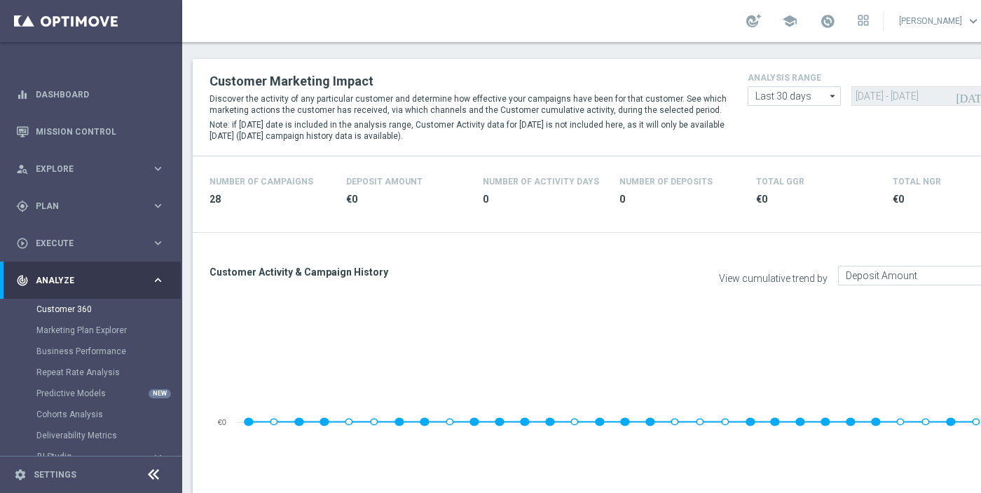
click at [827, 99] on icon "arrow_drop_down" at bounding box center [833, 96] width 14 height 18
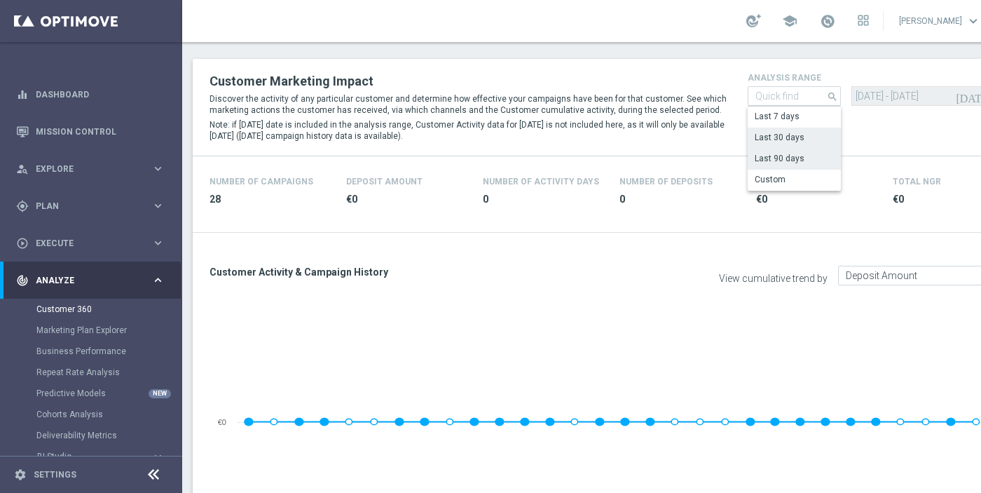
click at [781, 153] on div "Last 90 days" at bounding box center [780, 158] width 50 height 13
type input "Last 90 days"
type input "11 Jul 2025 - 08 Oct 2025"
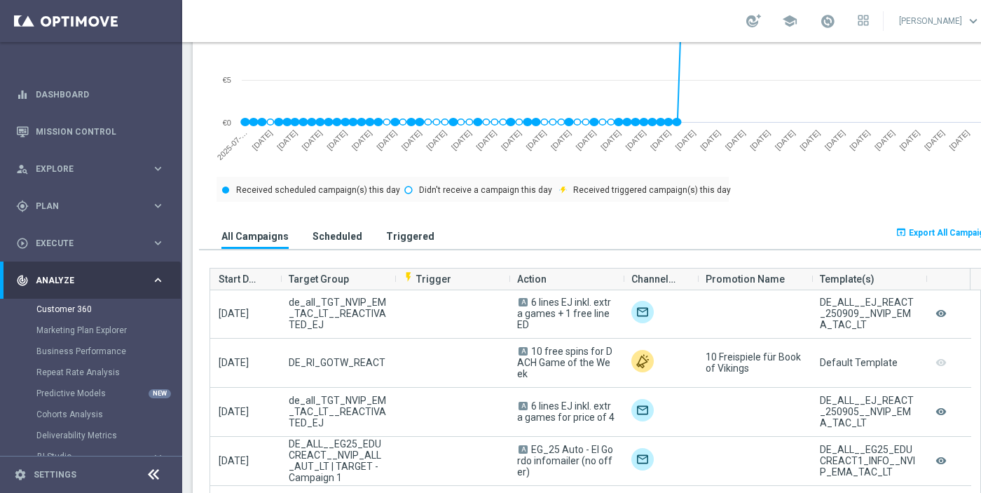
scroll to position [1326, 0]
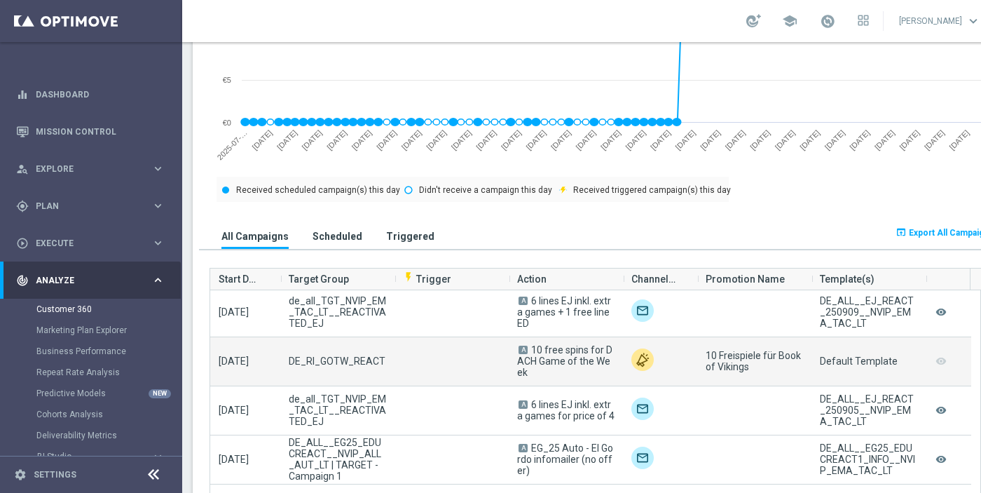
click at [875, 358] on div "Default Template" at bounding box center [859, 360] width 78 height 11
click at [889, 355] on div "Default Template" at bounding box center [859, 360] width 78 height 11
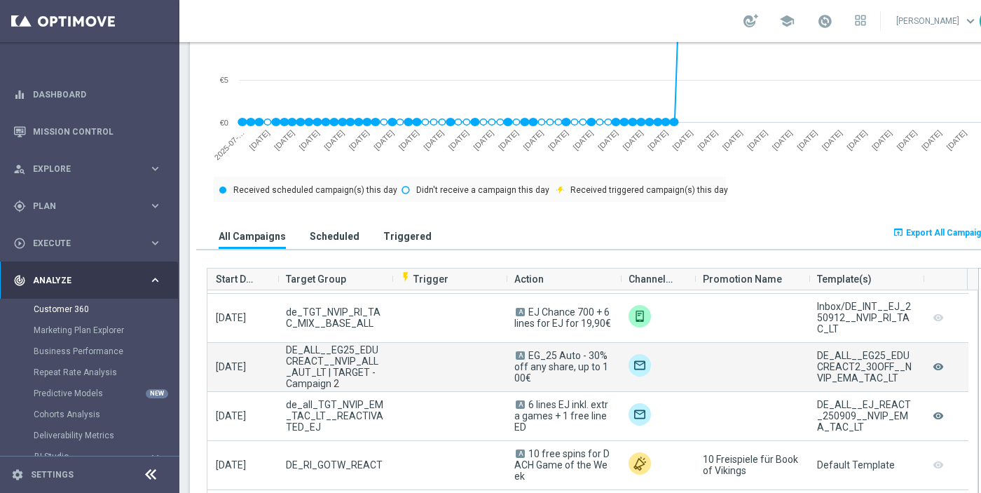
scroll to position [1221, 0]
